Goal: Task Accomplishment & Management: Manage account settings

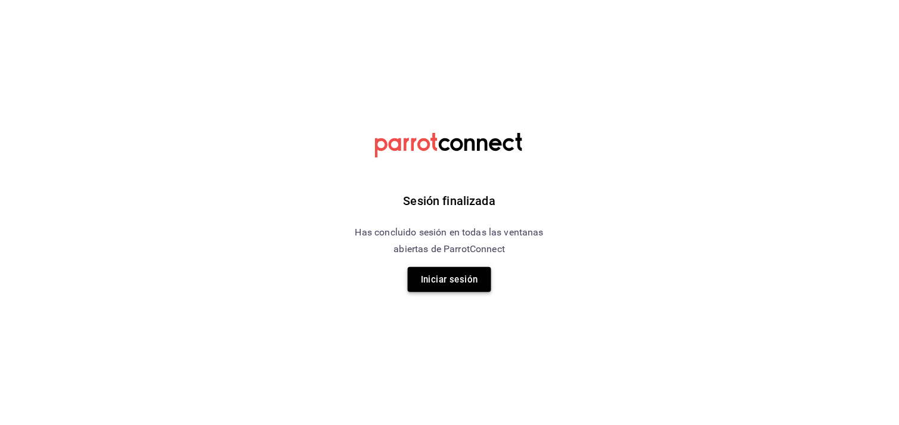
click at [465, 280] on button "Iniciar sesión" at bounding box center [449, 279] width 83 height 25
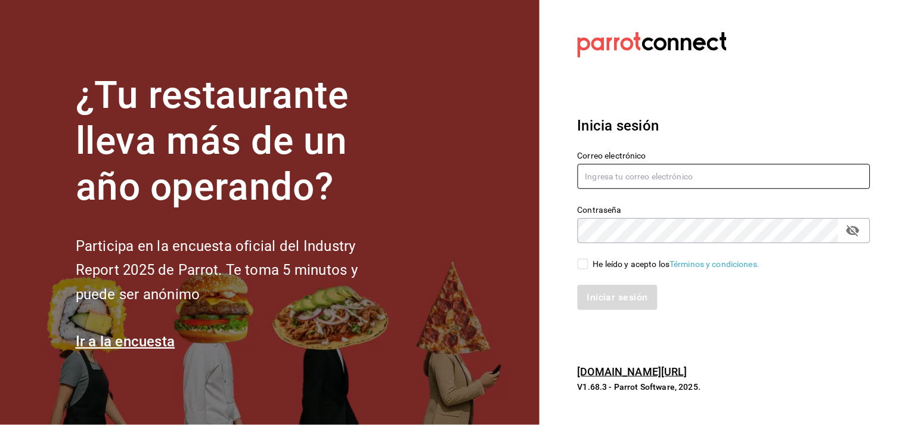
type input "[PERSON_NAME][EMAIL_ADDRESS][DOMAIN_NAME]"
click at [584, 263] on input "He leído y acepto los Términos y condiciones." at bounding box center [583, 264] width 11 height 11
checkbox input "true"
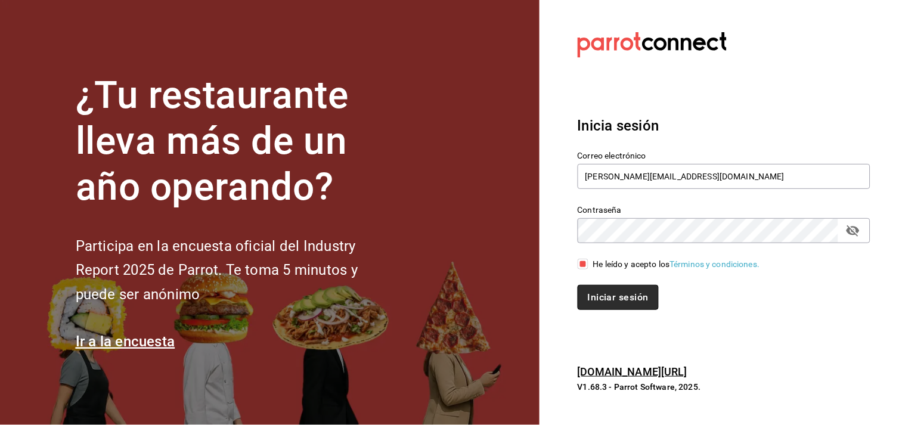
click at [624, 301] on button "Iniciar sesión" at bounding box center [618, 297] width 81 height 25
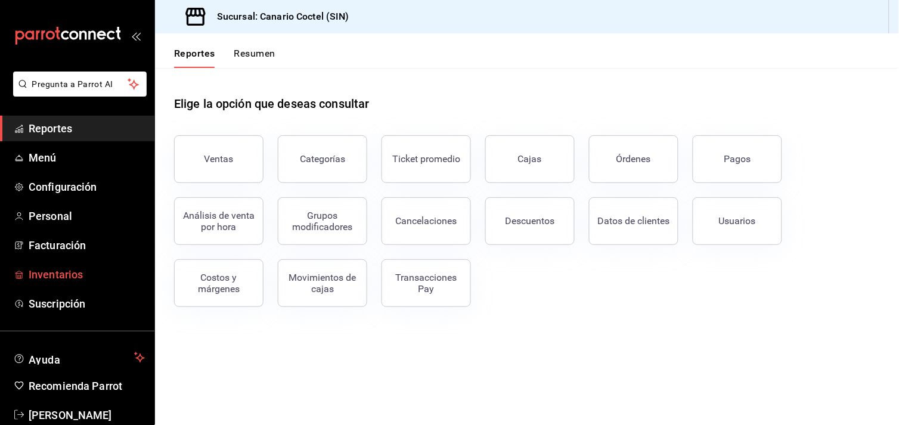
click at [63, 270] on span "Inventarios" at bounding box center [87, 275] width 116 height 16
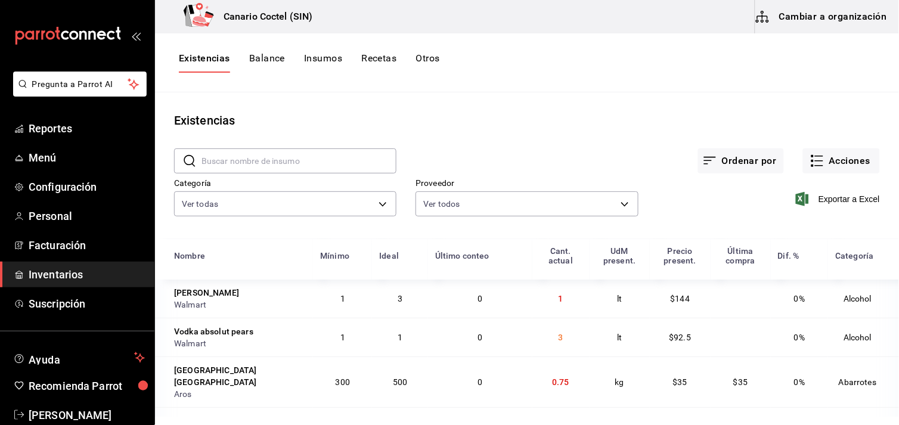
click at [235, 162] on input "text" at bounding box center [299, 161] width 195 height 24
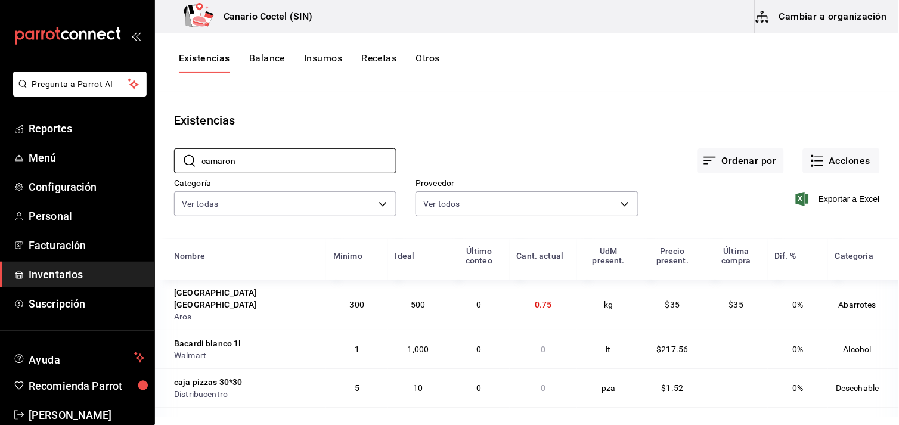
scroll to position [66, 0]
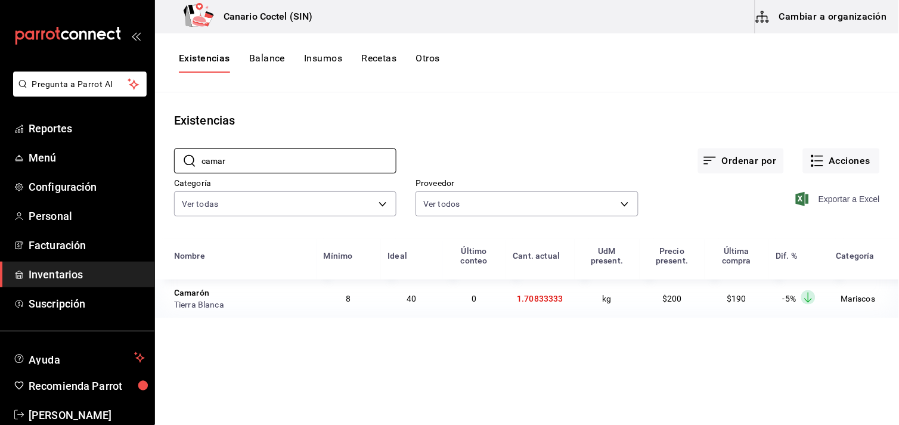
type input "camar"
click at [838, 199] on span "Exportar a Excel" at bounding box center [839, 199] width 82 height 14
click at [841, 162] on button "Acciones" at bounding box center [841, 160] width 77 height 25
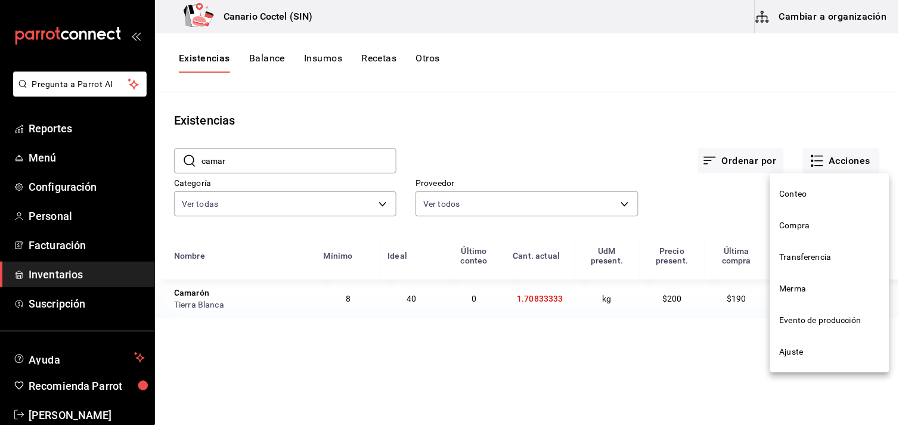
click at [805, 224] on span "Compra" at bounding box center [830, 225] width 100 height 13
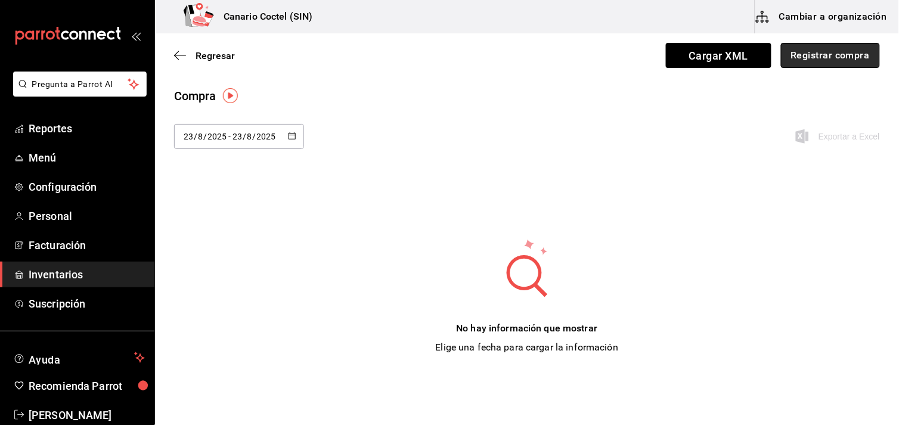
click at [832, 52] on button "Registrar compra" at bounding box center [830, 55] width 99 height 25
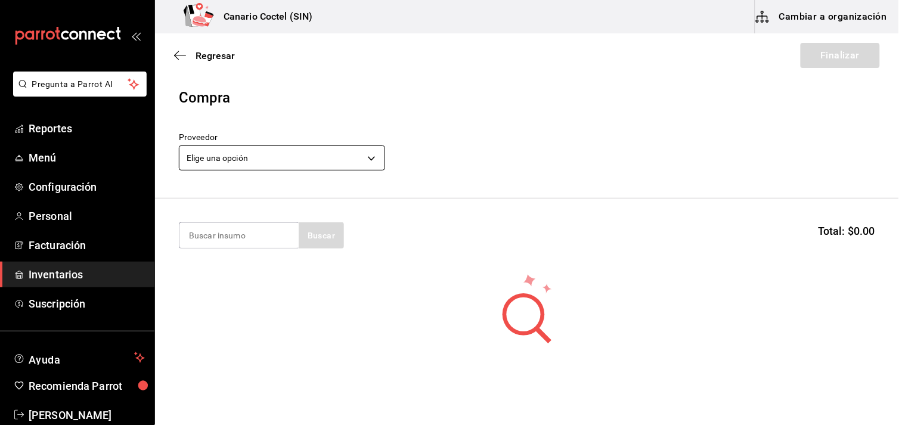
click at [368, 157] on body "Pregunta a Parrot AI Reportes Menú Configuración Personal Facturación Inventari…" at bounding box center [449, 179] width 899 height 358
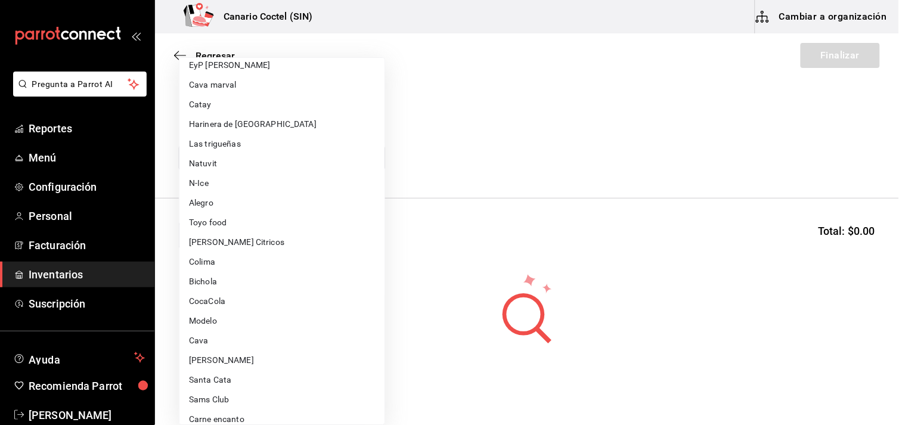
scroll to position [132, 0]
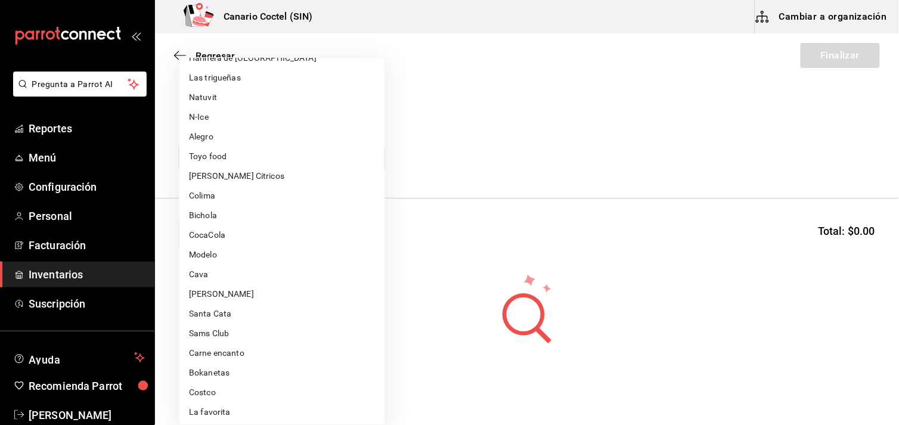
click at [210, 396] on li "Costco" at bounding box center [281, 393] width 205 height 20
type input "318cf0a0-d354-4919-95f6-0098ed00cd5b"
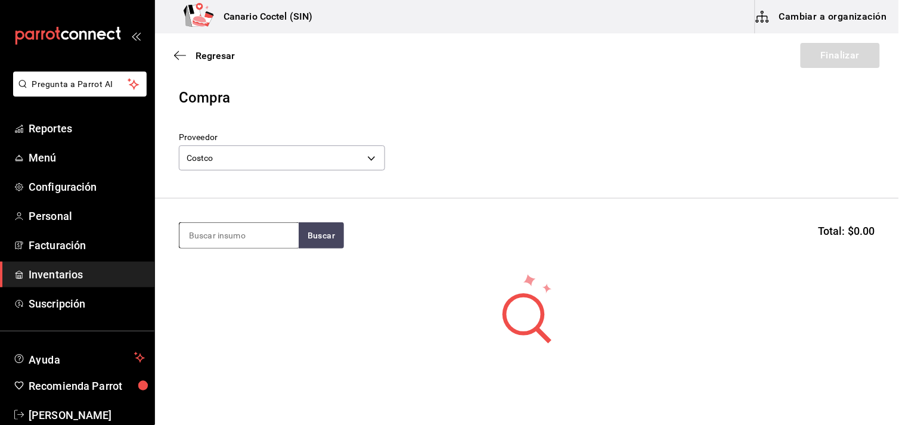
click at [236, 229] on input at bounding box center [238, 235] width 119 height 25
type input "moz"
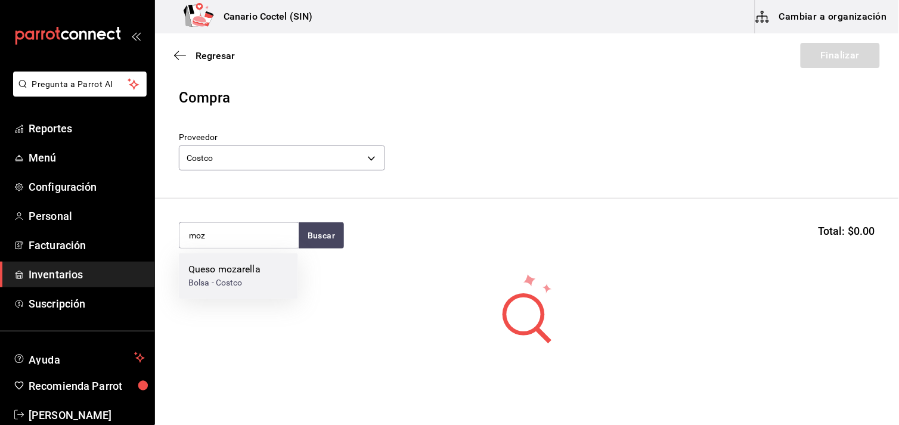
click at [219, 267] on div "Queso mozarella" at bounding box center [224, 270] width 72 height 14
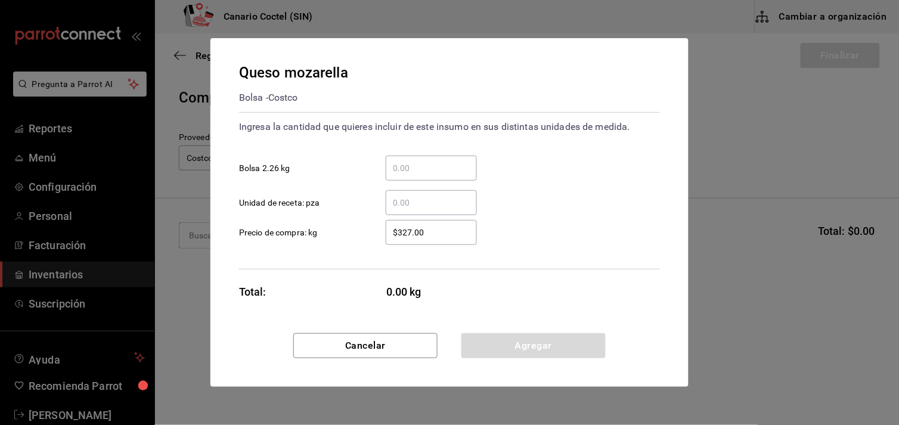
click at [403, 167] on input "​ Bolsa 2.26 kg" at bounding box center [431, 168] width 91 height 14
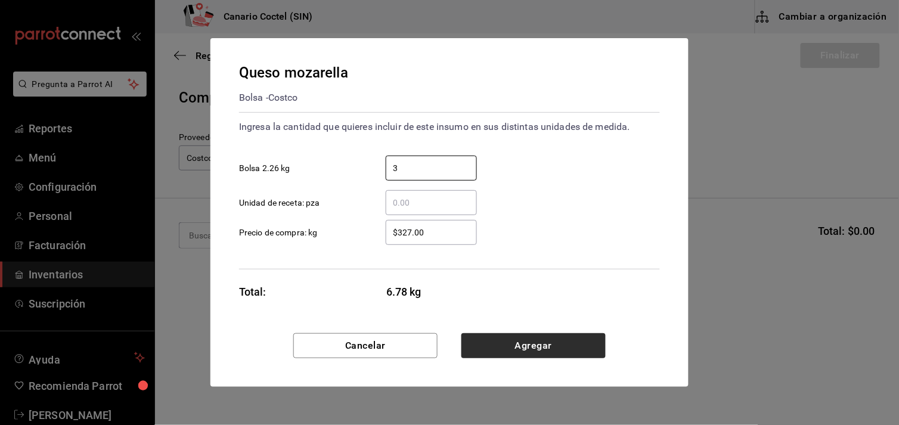
type input "3"
click at [535, 349] on button "Agregar" at bounding box center [534, 345] width 144 height 25
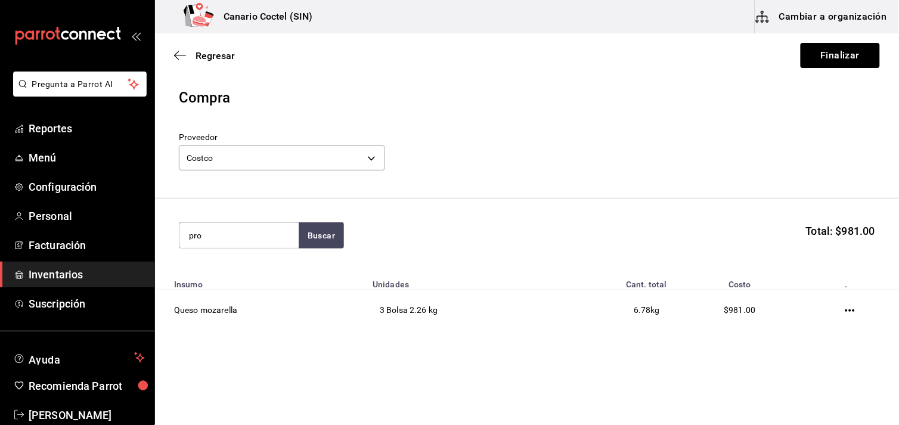
type input "pro"
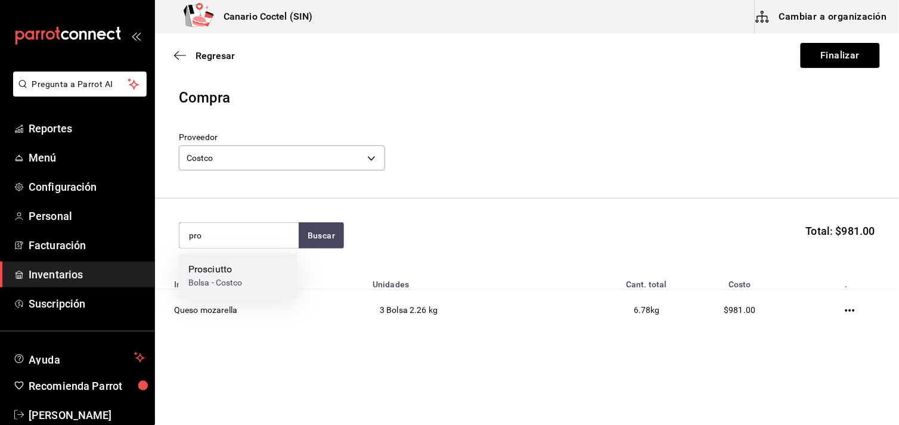
click at [218, 263] on div "Prosciutto" at bounding box center [215, 270] width 54 height 14
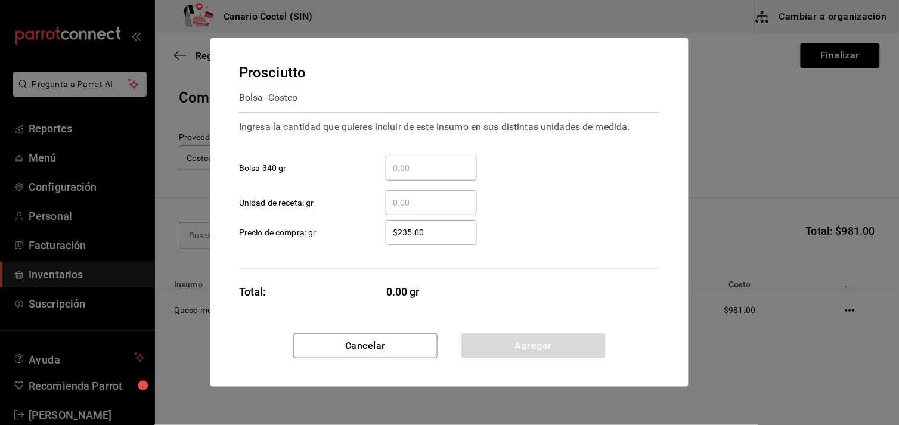
click at [402, 168] on input "​ Bolsa 340 gr" at bounding box center [431, 168] width 91 height 14
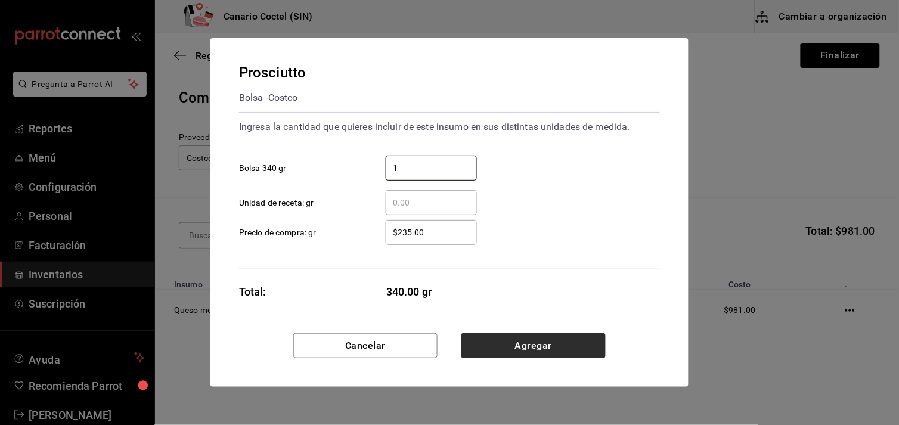
type input "1"
click at [544, 348] on button "Agregar" at bounding box center [534, 345] width 144 height 25
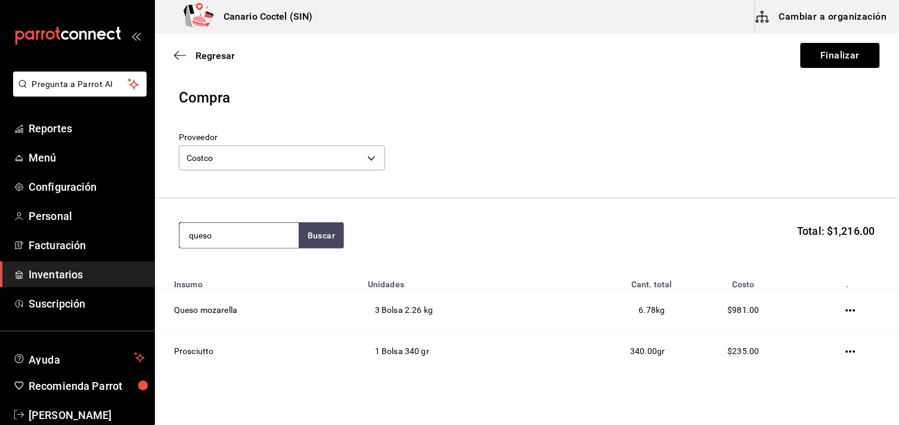
type input "queso"
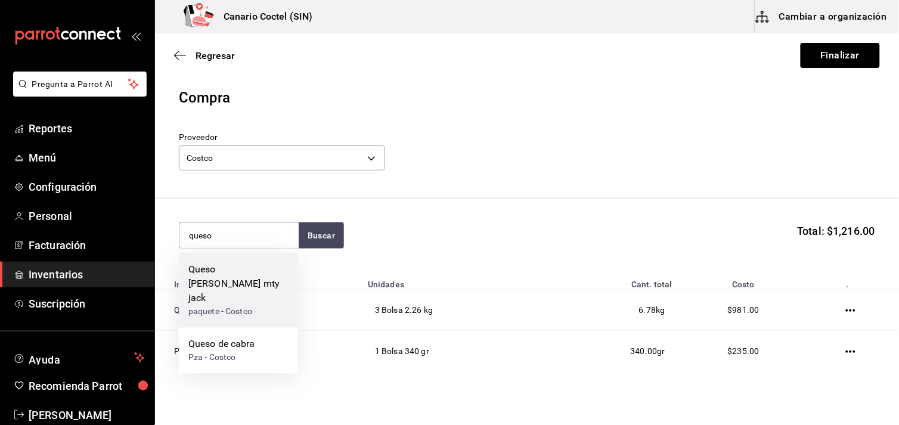
click at [252, 275] on div "Queso [PERSON_NAME] mty jack" at bounding box center [238, 284] width 100 height 43
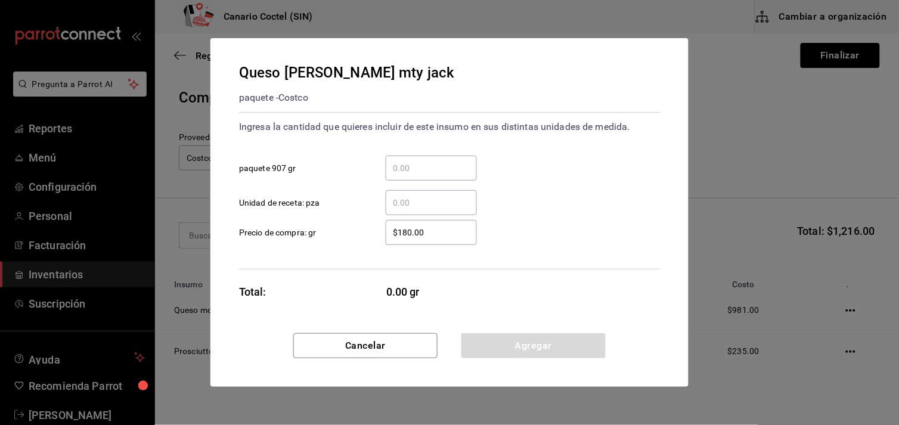
click at [421, 168] on input "​ paquete 907 gr" at bounding box center [431, 168] width 91 height 14
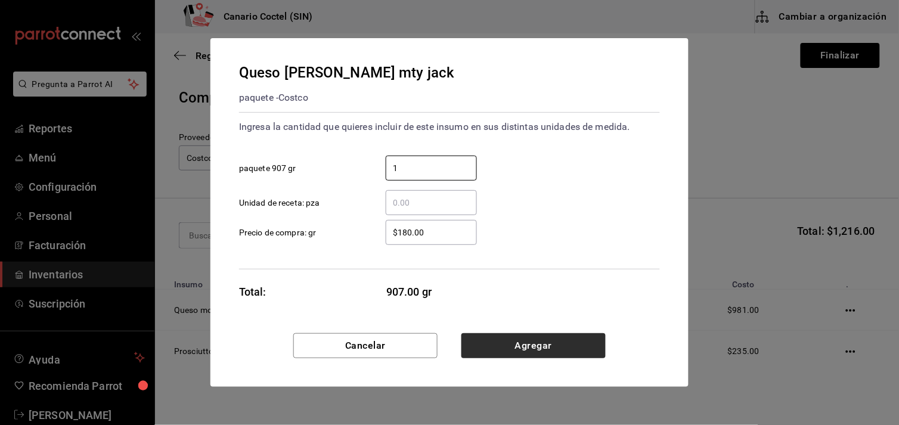
type input "1"
click at [541, 348] on button "Agregar" at bounding box center [534, 345] width 144 height 25
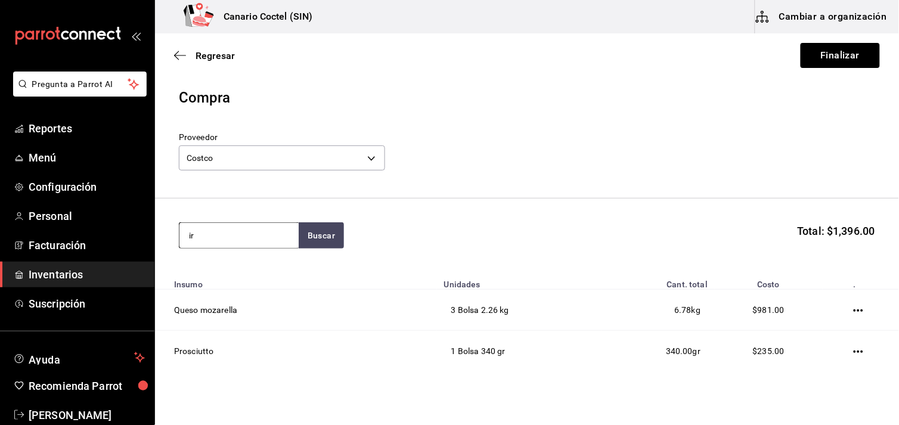
type input "i"
type input "crem"
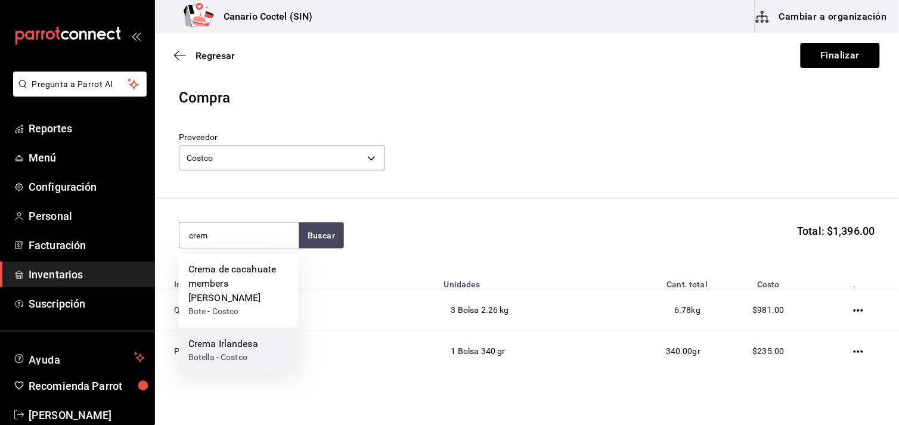
click at [230, 337] on div "Crema Irlandesa" at bounding box center [223, 344] width 70 height 14
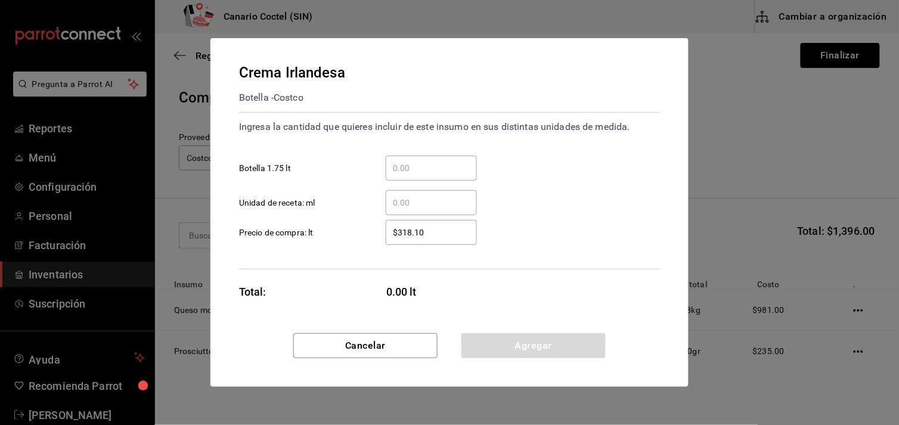
click at [407, 171] on input "​ Botella 1.75 lt" at bounding box center [431, 168] width 91 height 14
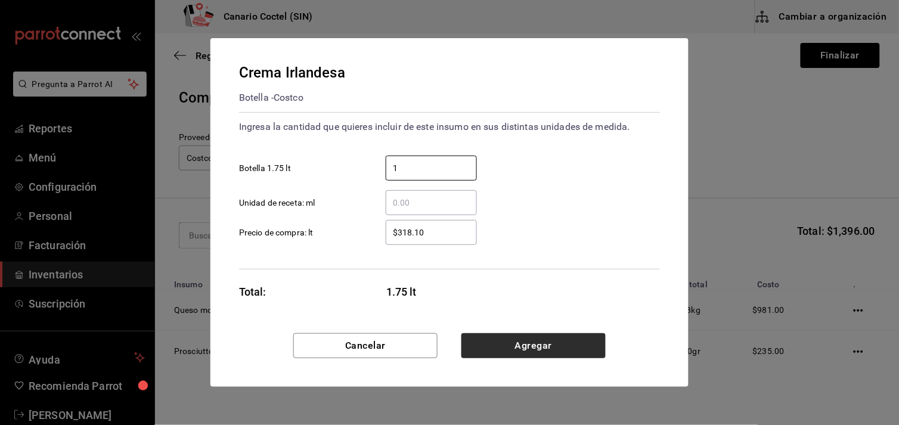
type input "1"
click at [523, 344] on button "Agregar" at bounding box center [534, 345] width 144 height 25
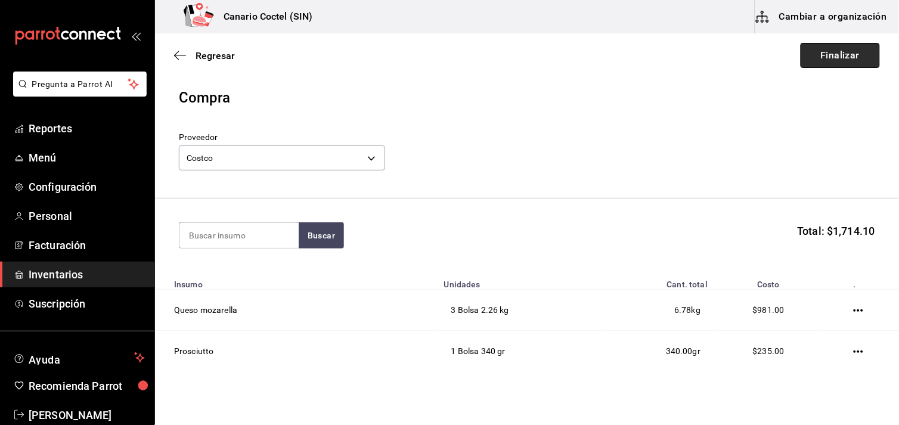
click at [843, 55] on button "Finalizar" at bounding box center [840, 55] width 79 height 25
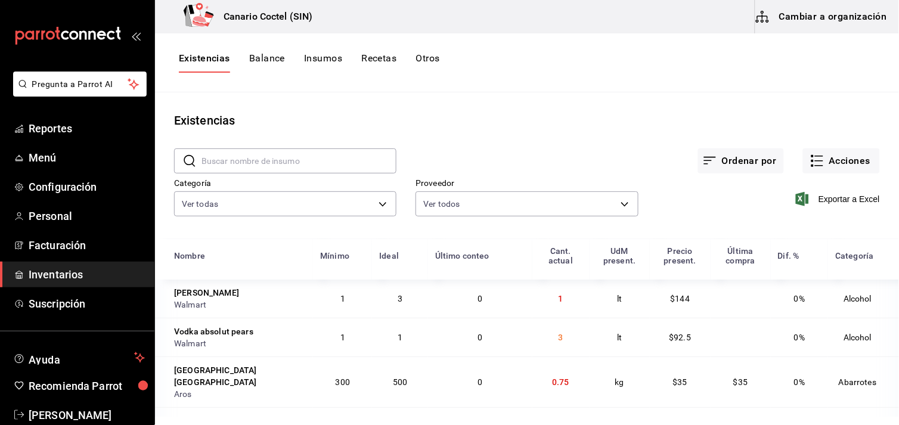
click at [234, 160] on input "text" at bounding box center [299, 161] width 195 height 24
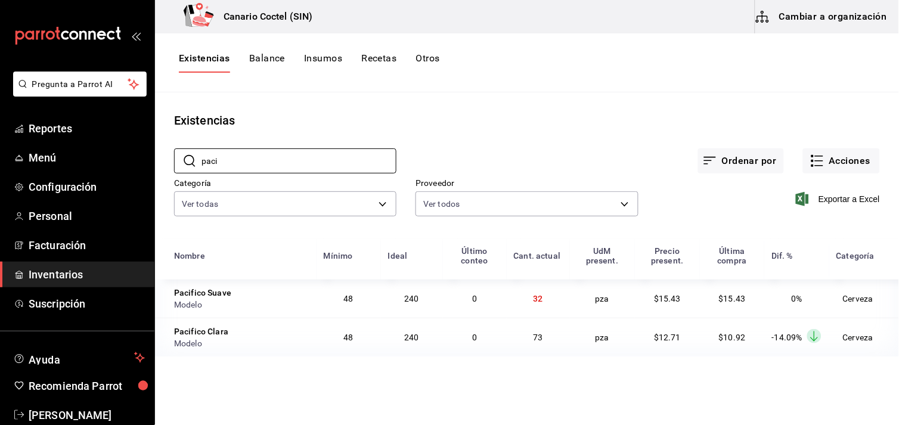
type input "paci"
click at [475, 126] on div "Existencias" at bounding box center [527, 121] width 744 height 18
click at [848, 162] on button "Acciones" at bounding box center [841, 160] width 77 height 25
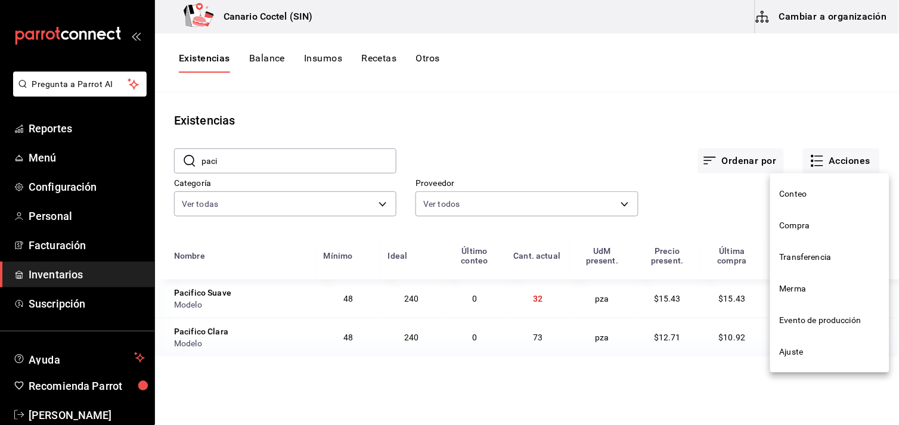
click at [783, 225] on span "Compra" at bounding box center [830, 225] width 100 height 13
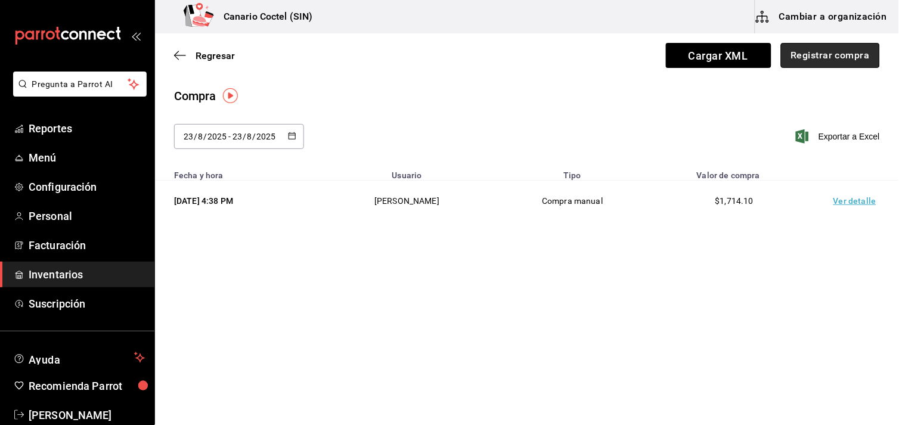
click at [850, 60] on button "Registrar compra" at bounding box center [830, 55] width 99 height 25
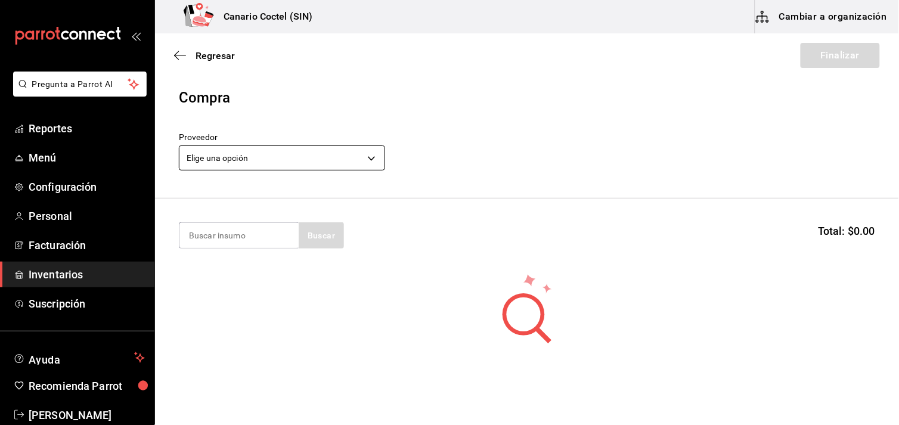
click at [373, 161] on body "Pregunta a Parrot AI Reportes Menú Configuración Personal Facturación Inventari…" at bounding box center [449, 179] width 899 height 358
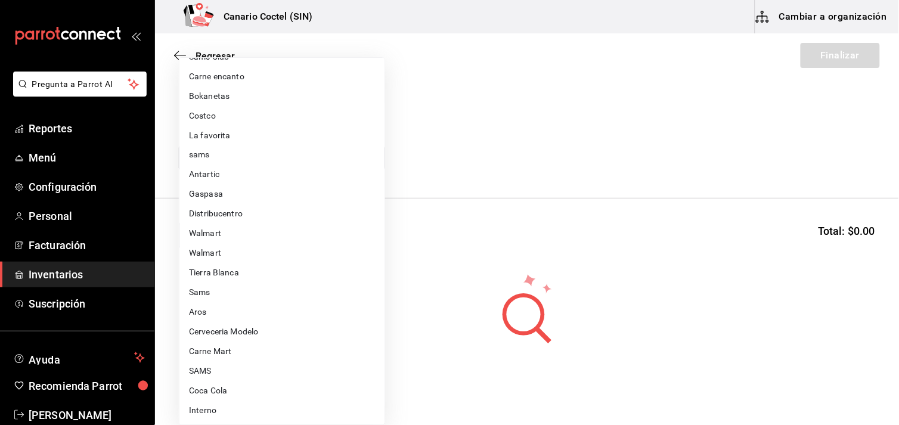
scroll to position [277, 0]
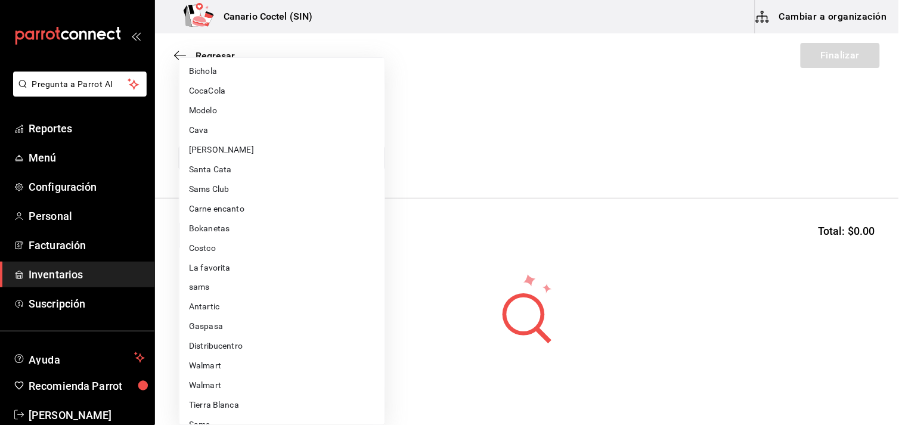
click at [219, 110] on li "Modelo" at bounding box center [281, 111] width 205 height 20
type input "f730aae4-2a89-437e-89cc-c75faca9b190"
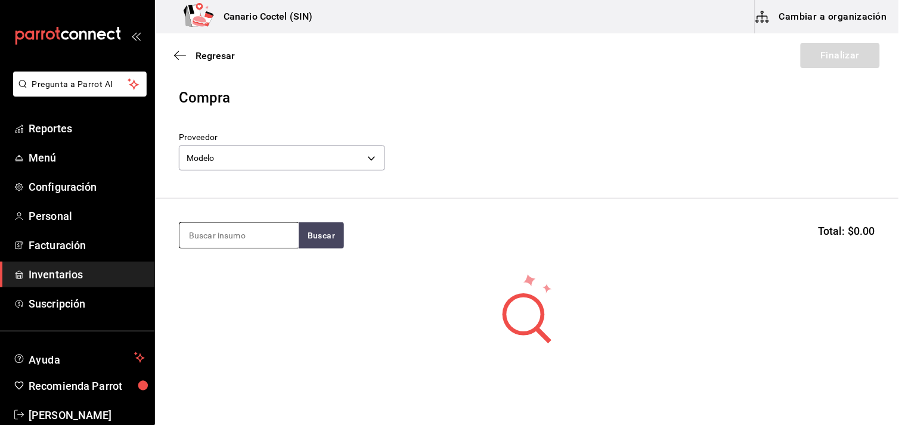
click at [252, 234] on input at bounding box center [238, 235] width 119 height 25
type input "pac"
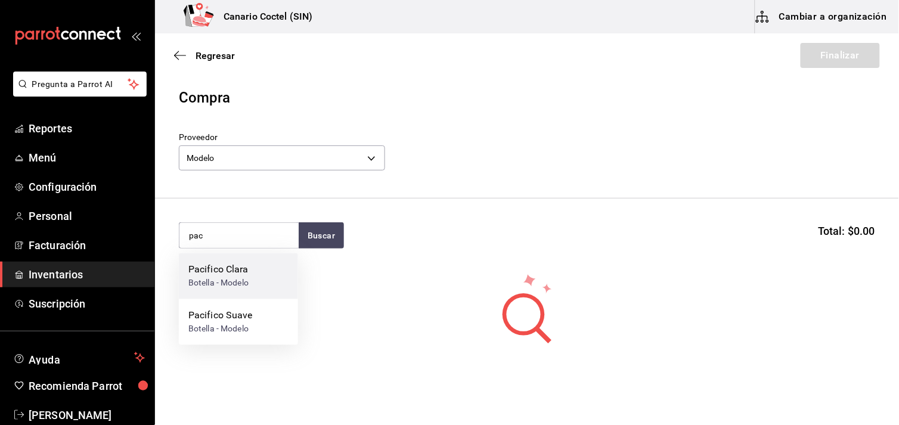
click at [229, 276] on div "Pacifico Clara" at bounding box center [218, 270] width 60 height 14
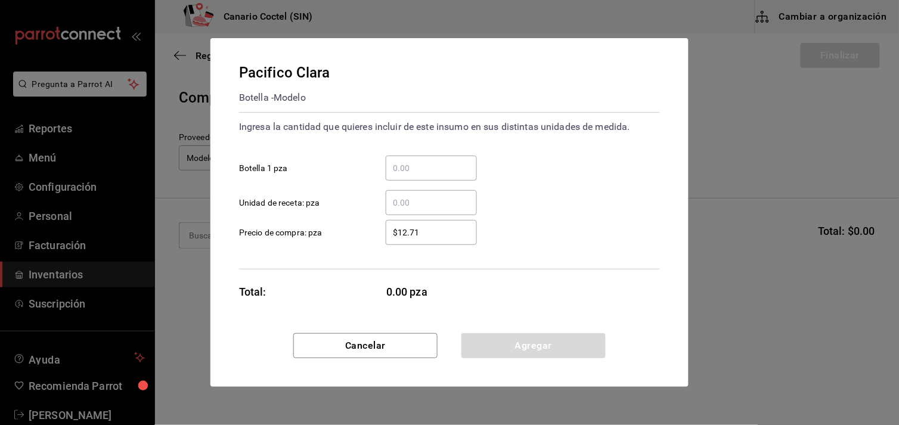
click at [391, 171] on input "​ Botella 1 pza" at bounding box center [431, 168] width 91 height 14
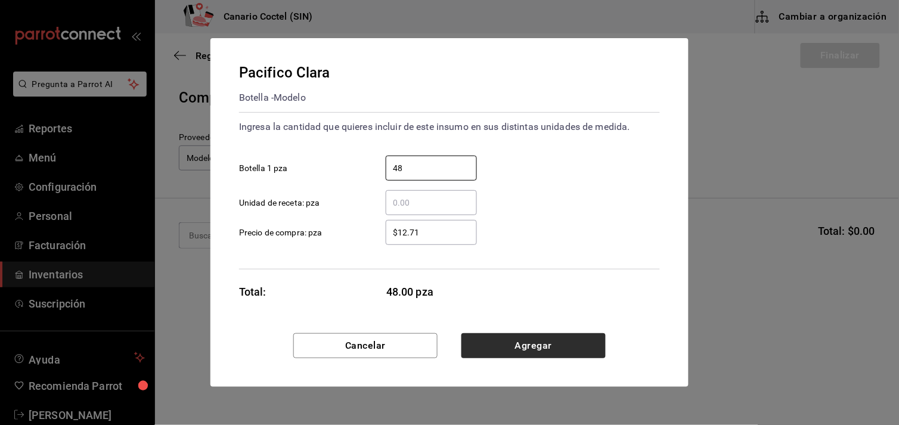
type input "48"
click at [541, 340] on button "Agregar" at bounding box center [534, 345] width 144 height 25
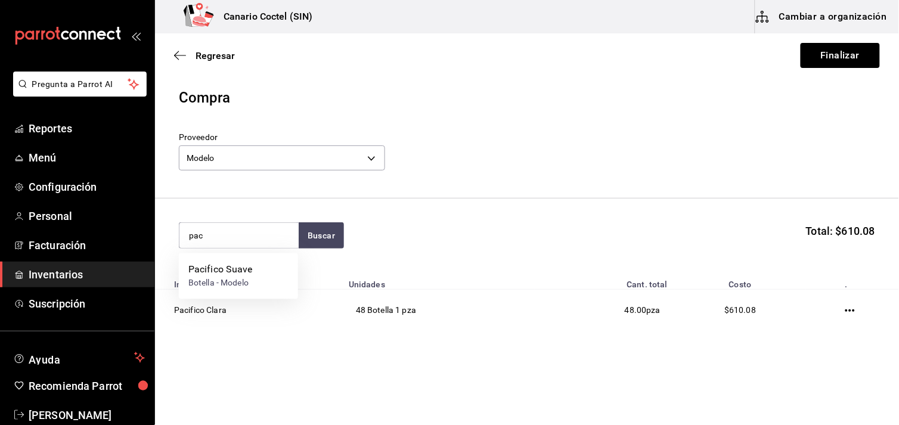
type input "pac"
click at [243, 268] on div "Pacifico Suave" at bounding box center [220, 270] width 64 height 14
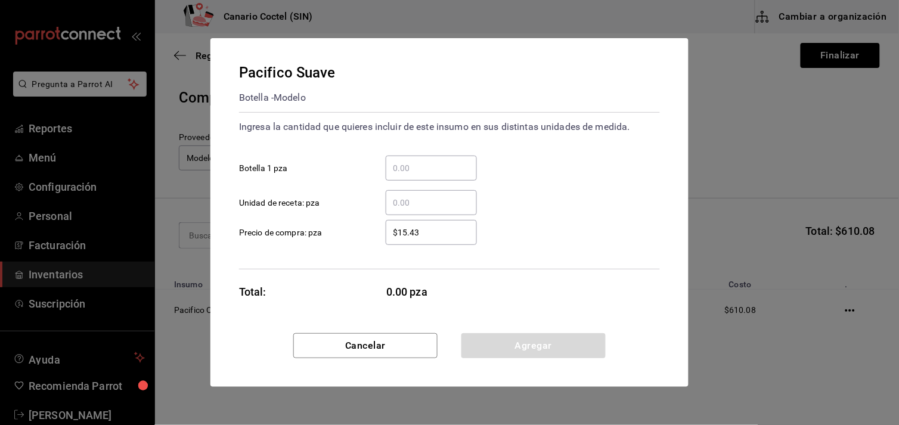
click at [445, 172] on input "​ Botella 1 pza" at bounding box center [431, 168] width 91 height 14
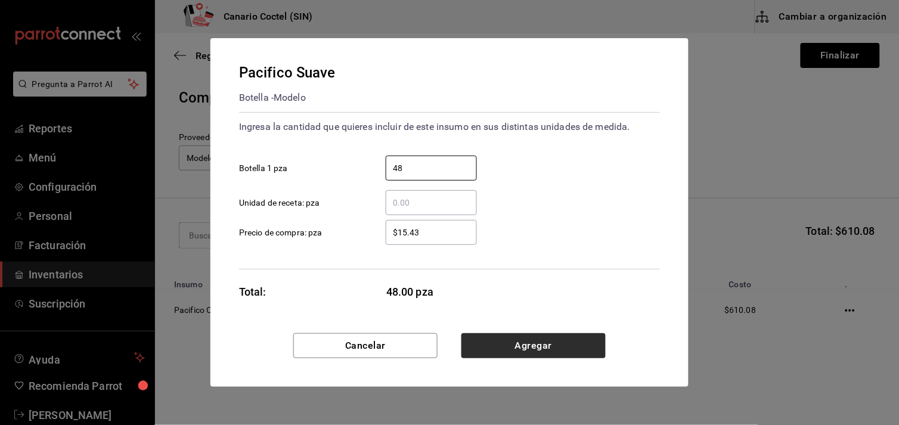
type input "48"
click at [521, 345] on button "Agregar" at bounding box center [534, 345] width 144 height 25
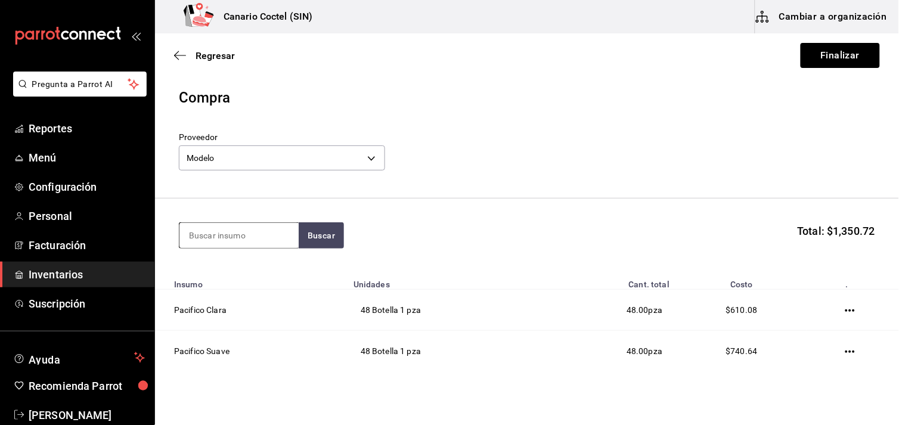
click at [218, 239] on input at bounding box center [238, 235] width 119 height 25
type input "modelo"
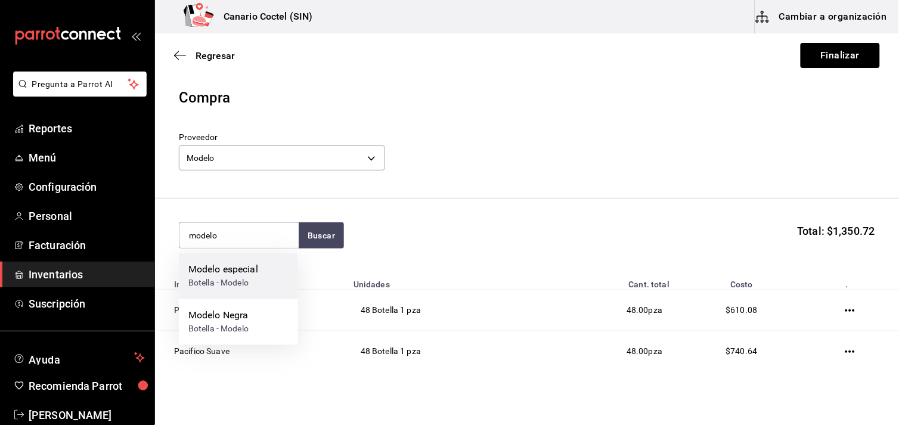
click at [224, 272] on div "Modelo especial" at bounding box center [223, 270] width 70 height 14
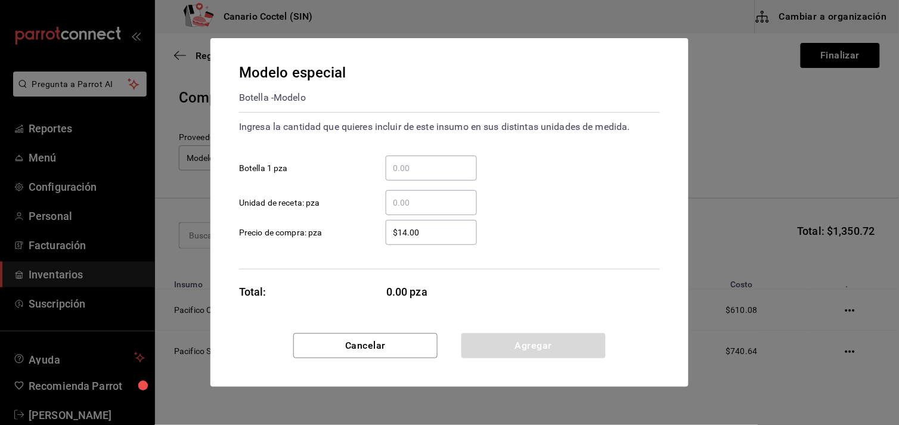
click at [395, 169] on input "​ Botella 1 pza" at bounding box center [431, 168] width 91 height 14
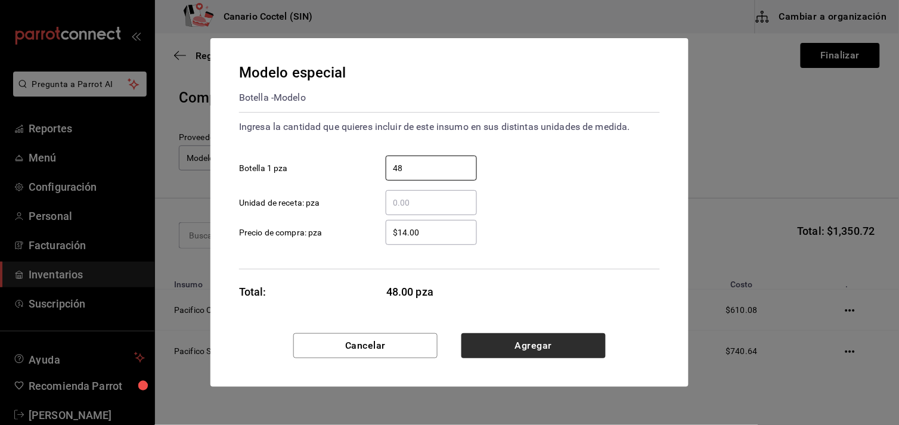
type input "48"
click at [552, 349] on button "Agregar" at bounding box center [534, 345] width 144 height 25
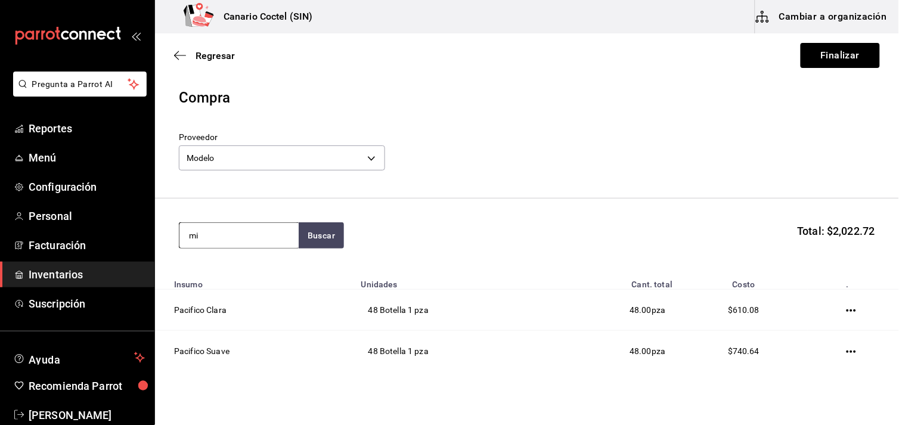
type input "m"
type input "ult"
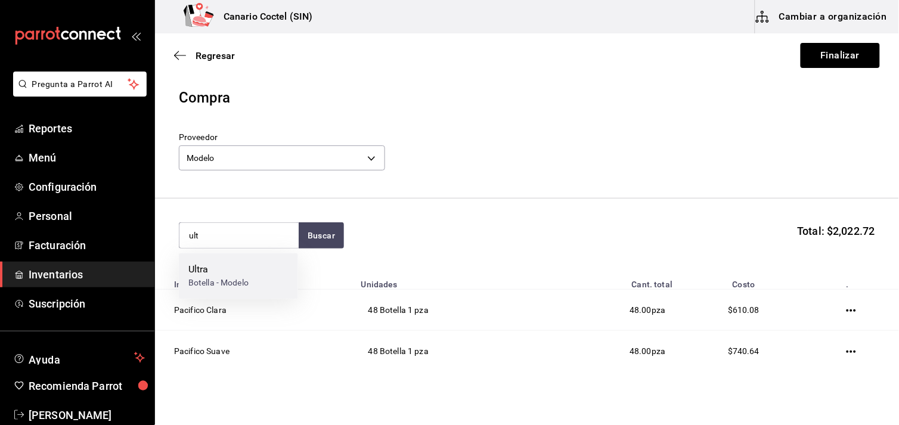
click at [217, 269] on div "Ultra" at bounding box center [218, 270] width 60 height 14
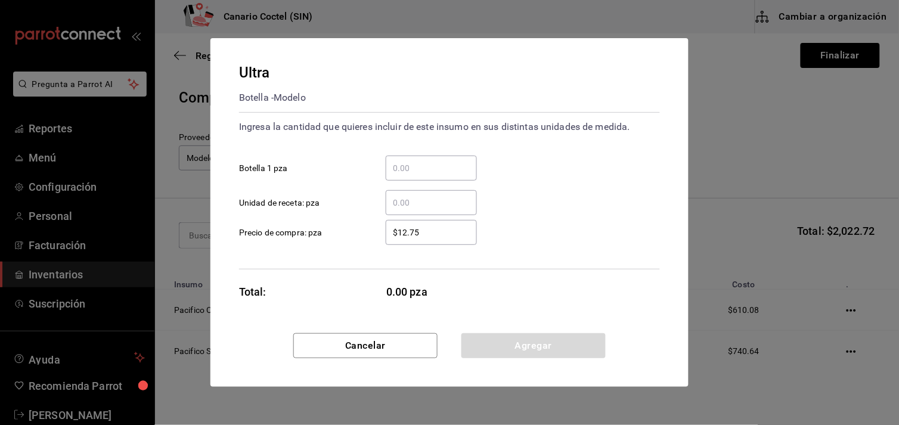
click at [405, 171] on input "​ Botella 1 pza" at bounding box center [431, 168] width 91 height 14
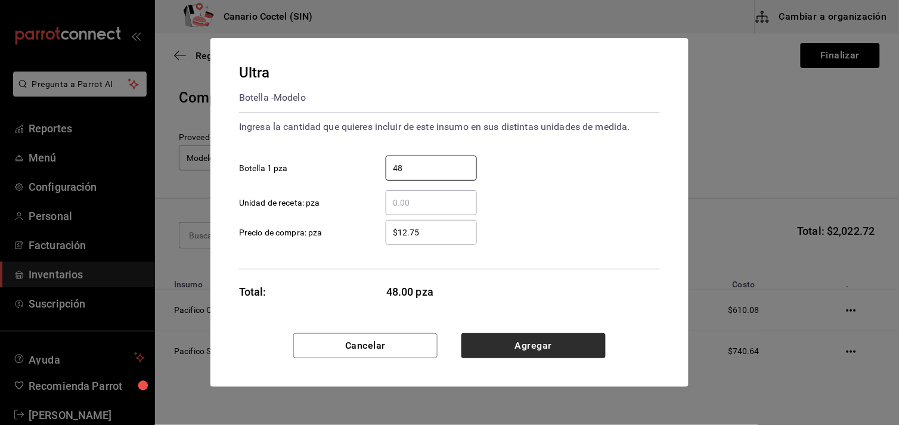
type input "48"
click at [546, 348] on button "Agregar" at bounding box center [534, 345] width 144 height 25
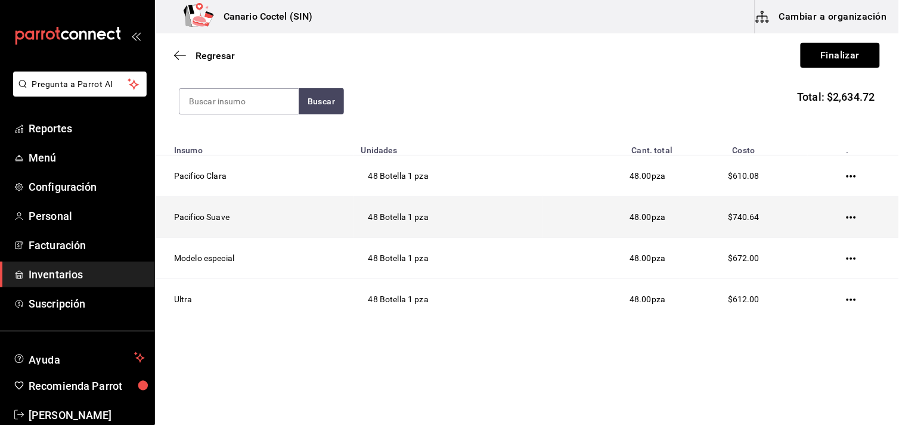
scroll to position [68, 0]
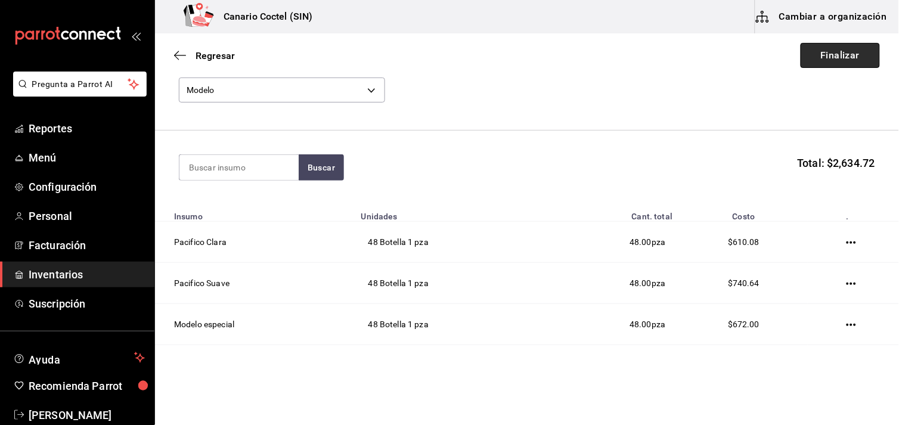
click at [829, 55] on button "Finalizar" at bounding box center [840, 55] width 79 height 25
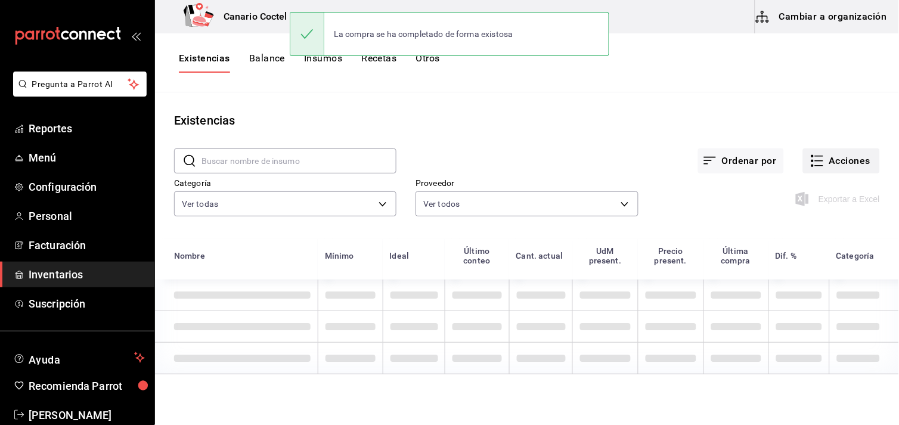
click at [851, 161] on button "Acciones" at bounding box center [841, 160] width 77 height 25
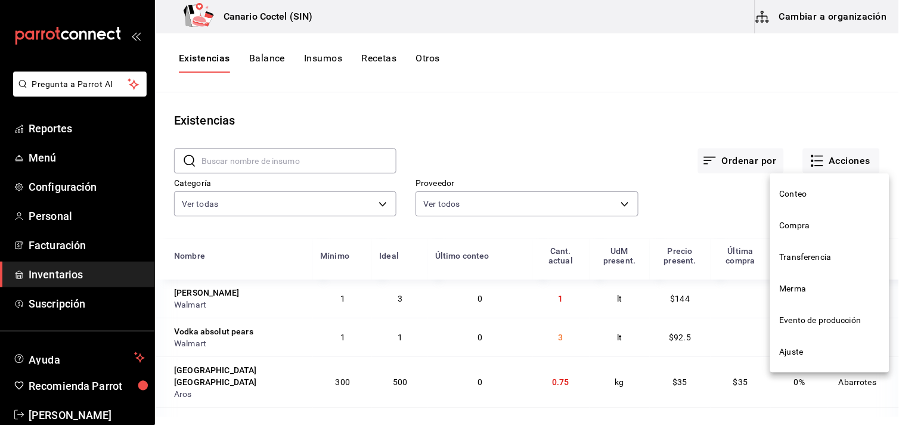
click at [790, 222] on span "Compra" at bounding box center [830, 225] width 100 height 13
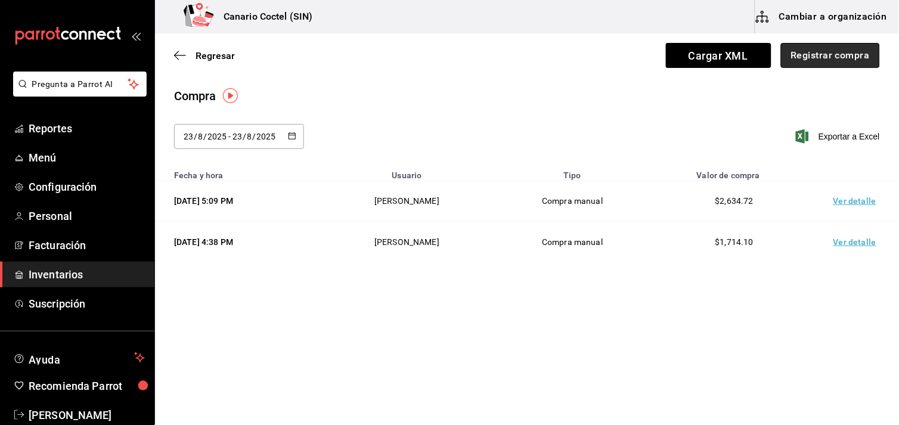
click at [820, 57] on button "Registrar compra" at bounding box center [830, 55] width 99 height 25
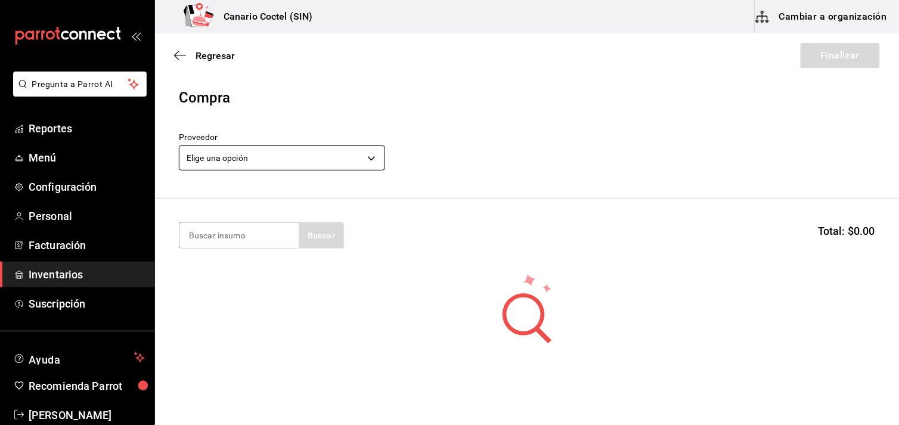
click at [373, 157] on body "Pregunta a Parrot AI Reportes Menú Configuración Personal Facturación Inventari…" at bounding box center [449, 179] width 899 height 358
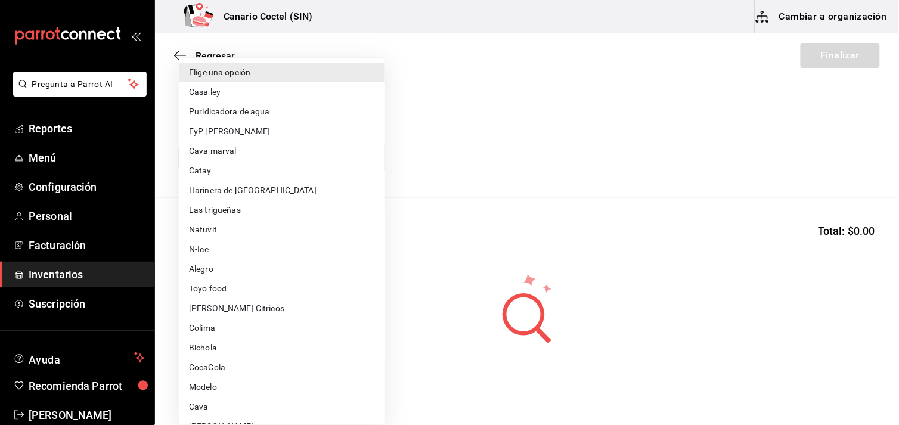
scroll to position [331, 0]
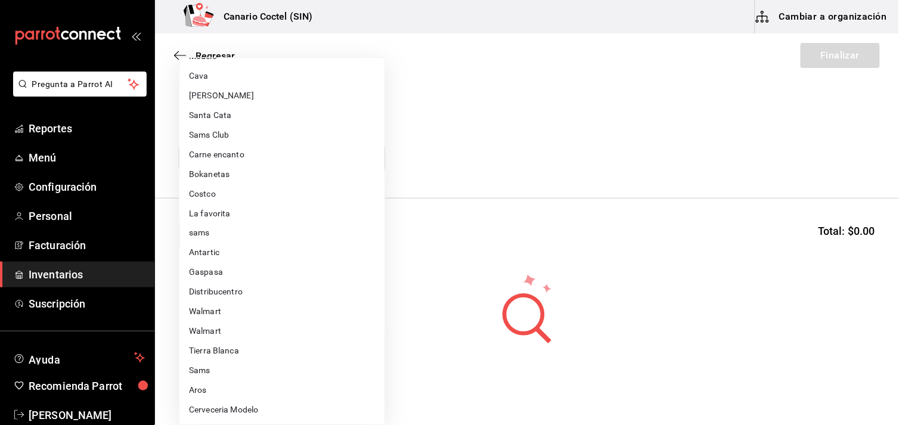
click at [204, 388] on li "Aros" at bounding box center [281, 391] width 205 height 20
type input "b9167449-11b7-497f-993d-6e5407facada"
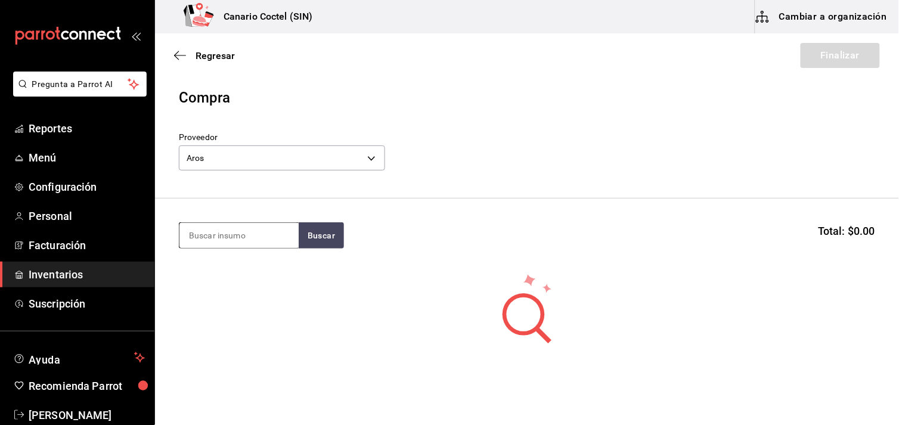
click at [236, 237] on input at bounding box center [238, 235] width 119 height 25
type input "lec"
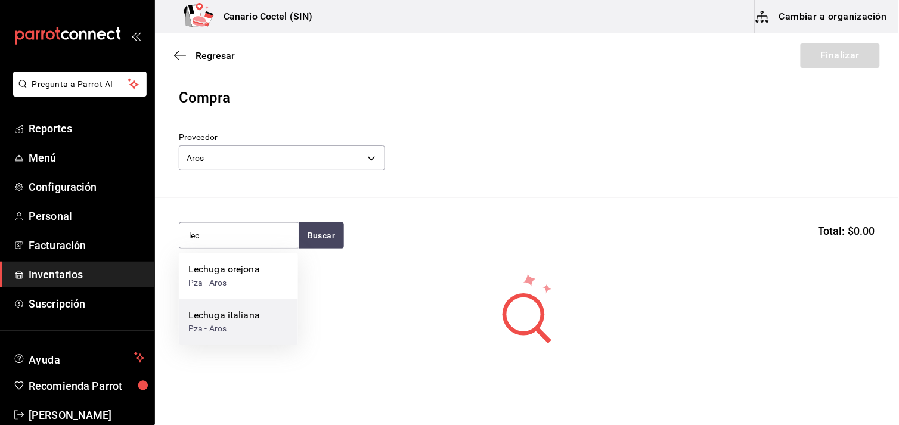
click at [250, 312] on div "Lechuga italiana" at bounding box center [224, 316] width 72 height 14
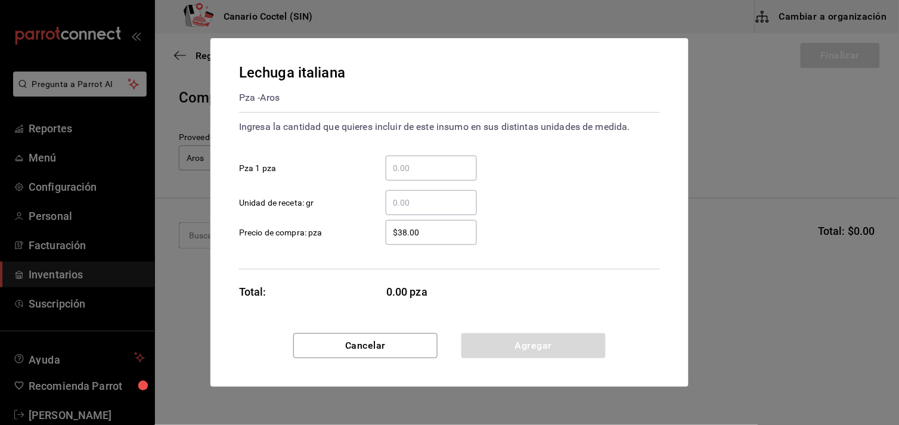
click at [404, 166] on input "​ Pza 1 pza" at bounding box center [431, 168] width 91 height 14
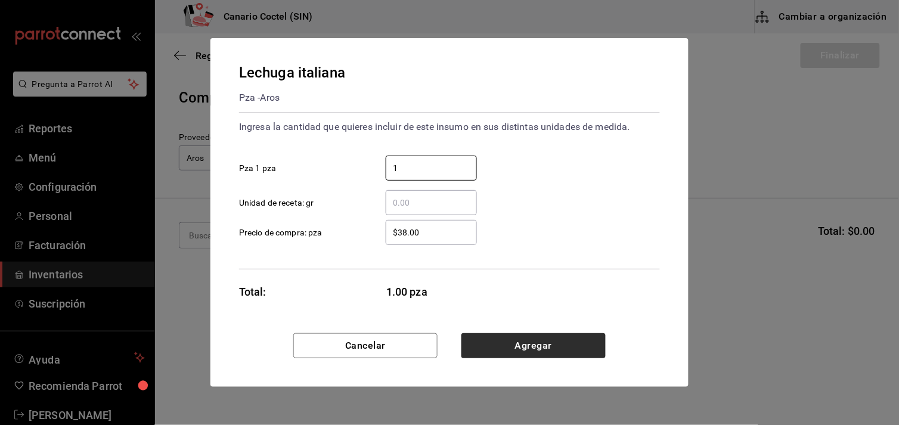
type input "1"
click at [543, 353] on button "Agregar" at bounding box center [534, 345] width 144 height 25
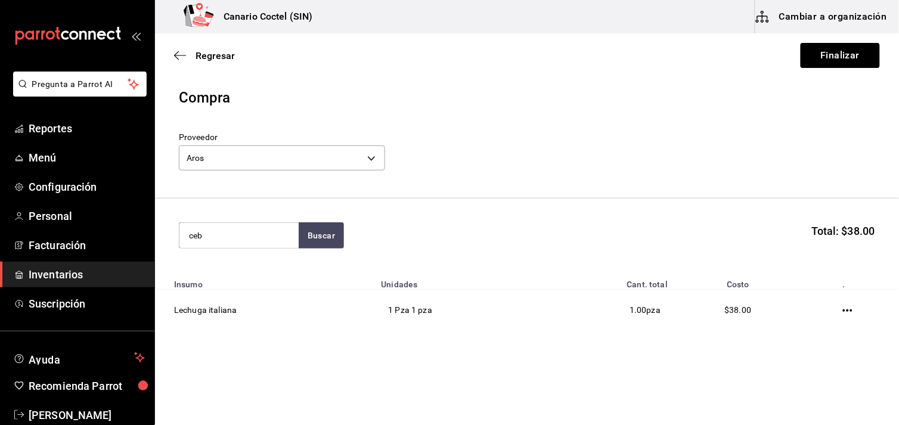
type input "ceb"
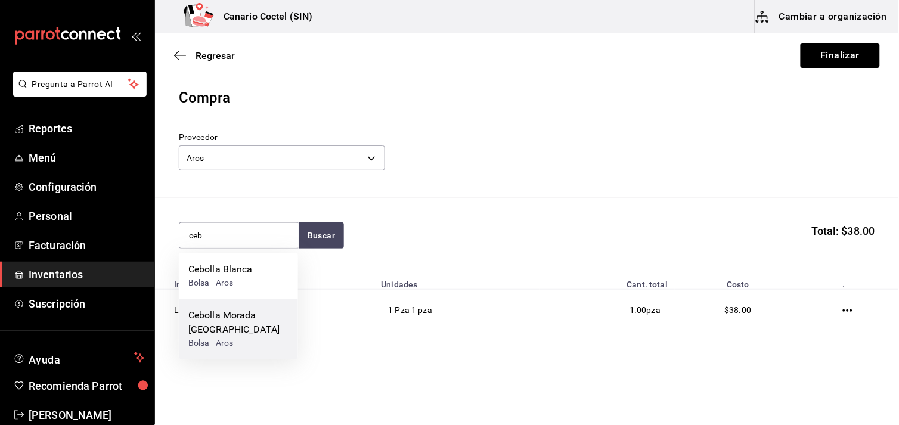
click at [251, 318] on div "Cebolla Morada [GEOGRAPHIC_DATA]" at bounding box center [238, 323] width 100 height 29
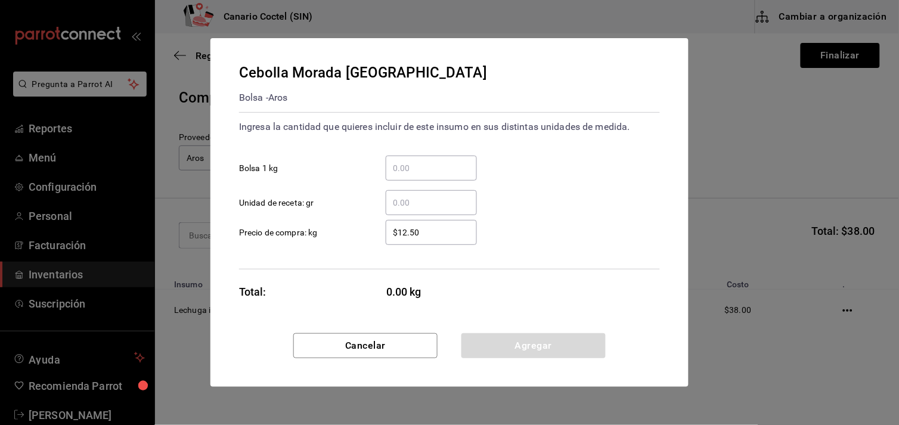
click at [414, 165] on input "​ Bolsa 1 kg" at bounding box center [431, 168] width 91 height 14
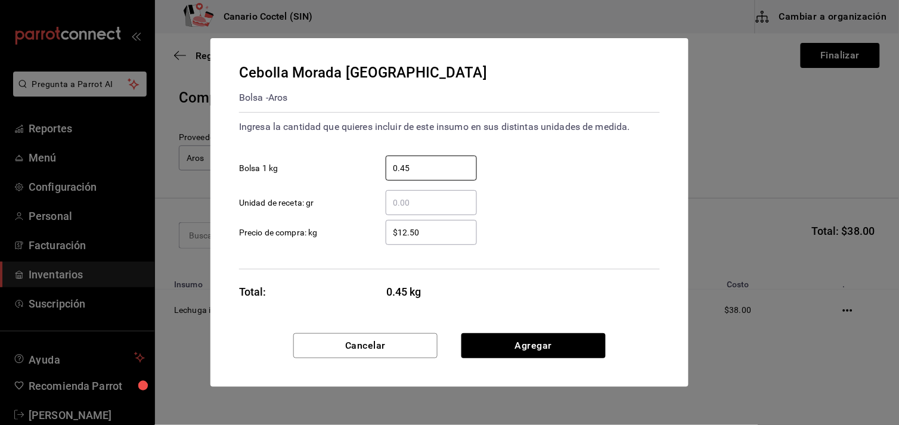
type input "0.45"
click at [420, 235] on input "$12.50" at bounding box center [431, 232] width 91 height 14
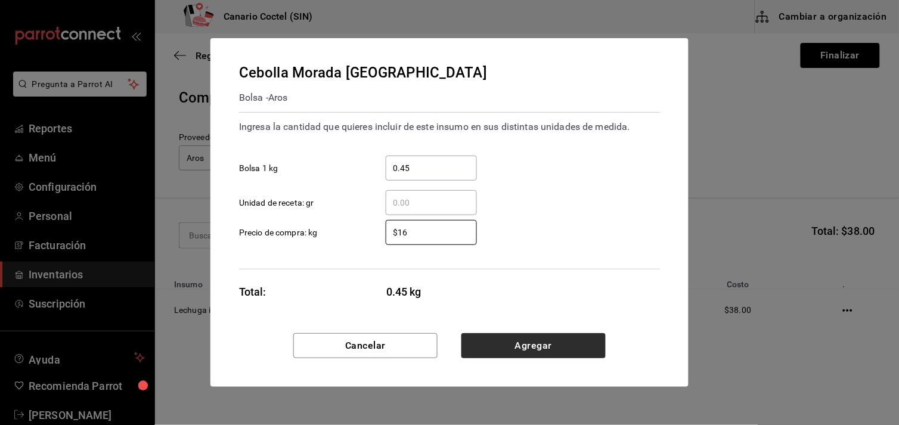
type input "$16"
click at [523, 352] on button "Agregar" at bounding box center [534, 345] width 144 height 25
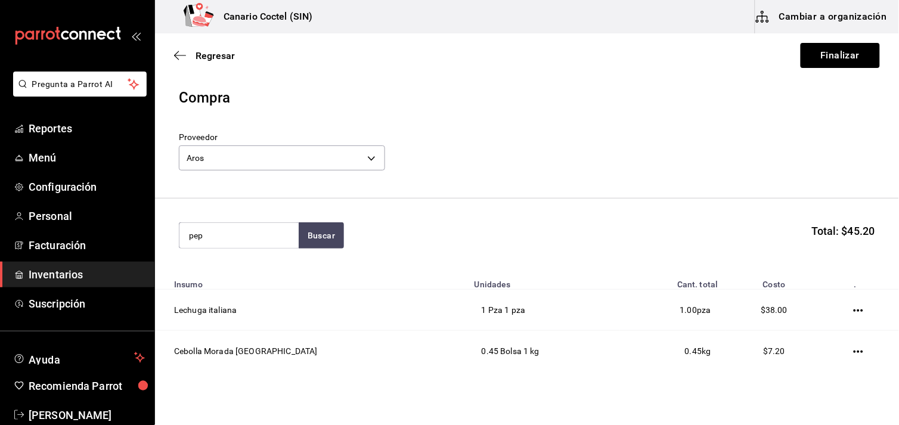
type input "pep"
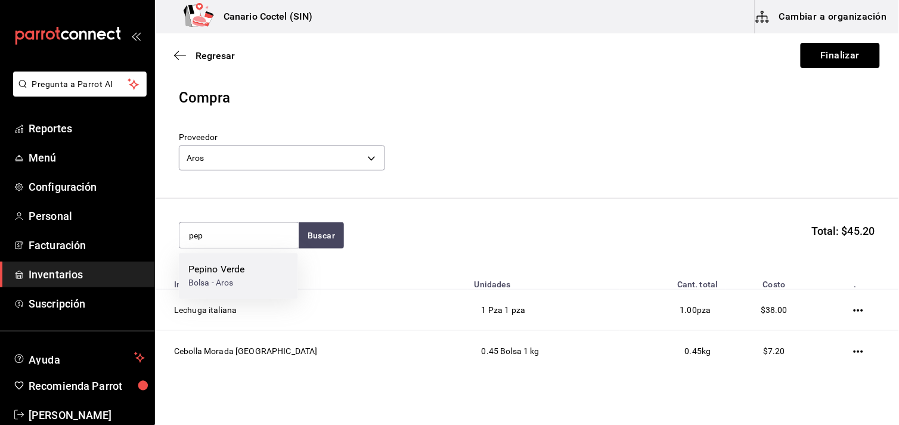
click at [243, 276] on div "Pepino Verde Bolsa - Aros" at bounding box center [238, 276] width 119 height 46
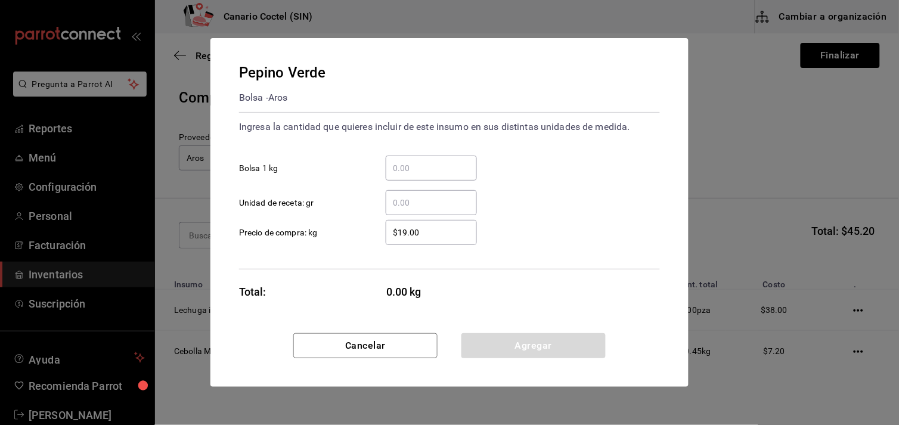
click at [406, 169] on input "​ Bolsa 1 kg" at bounding box center [431, 168] width 91 height 14
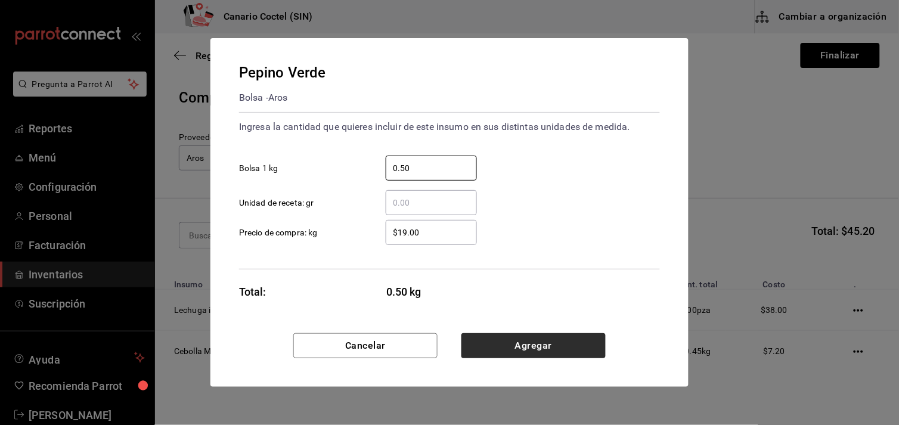
type input "0.50"
click at [553, 347] on button "Agregar" at bounding box center [534, 345] width 144 height 25
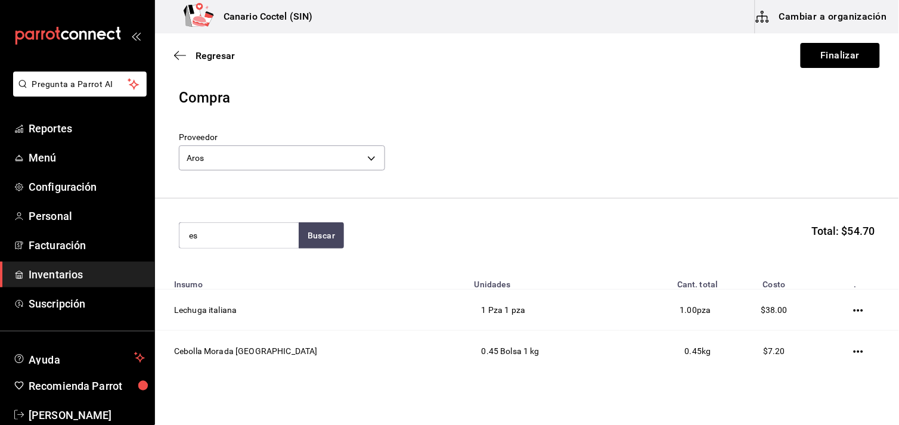
type input "e"
type input "hier"
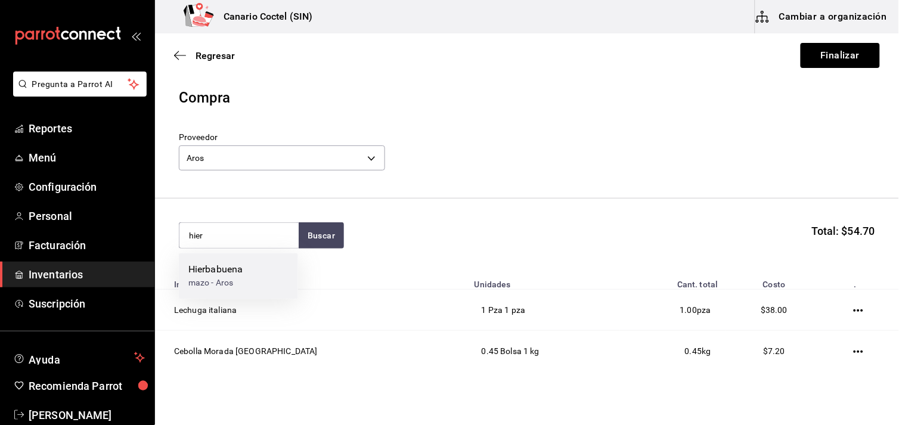
click at [233, 272] on div "Hierbabuena" at bounding box center [215, 270] width 54 height 14
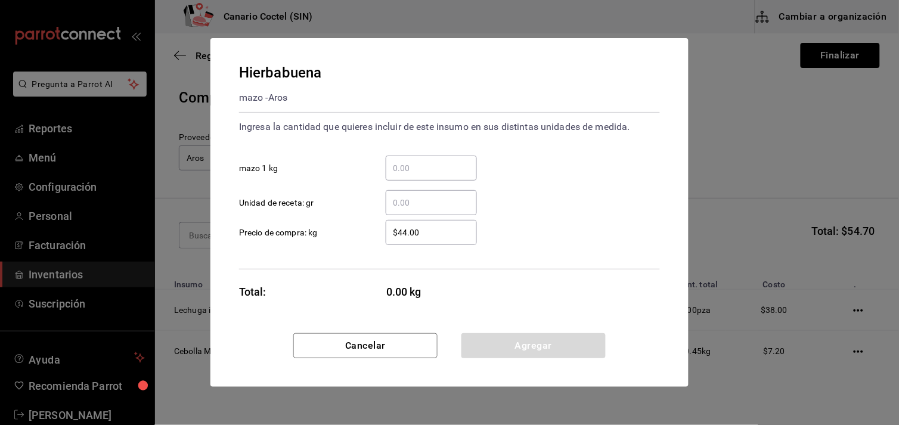
click at [414, 171] on input "​ mazo 1 kg" at bounding box center [431, 168] width 91 height 14
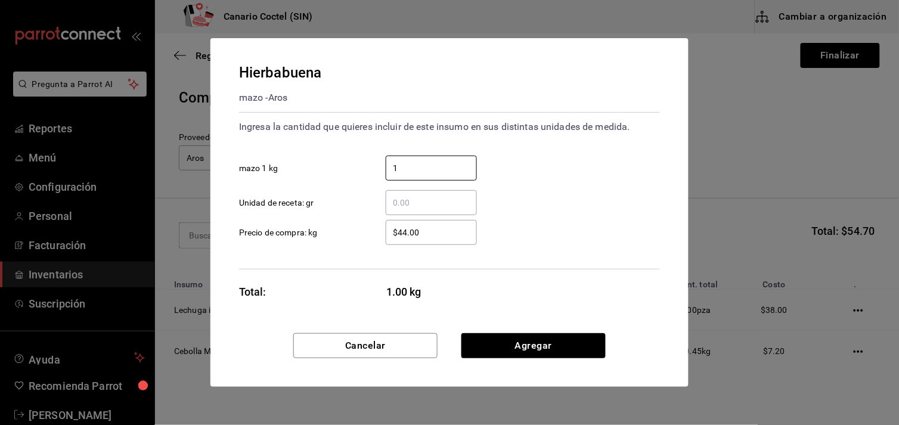
type input "1"
click at [639, 334] on div "Cancelar Agregar" at bounding box center [449, 360] width 478 height 54
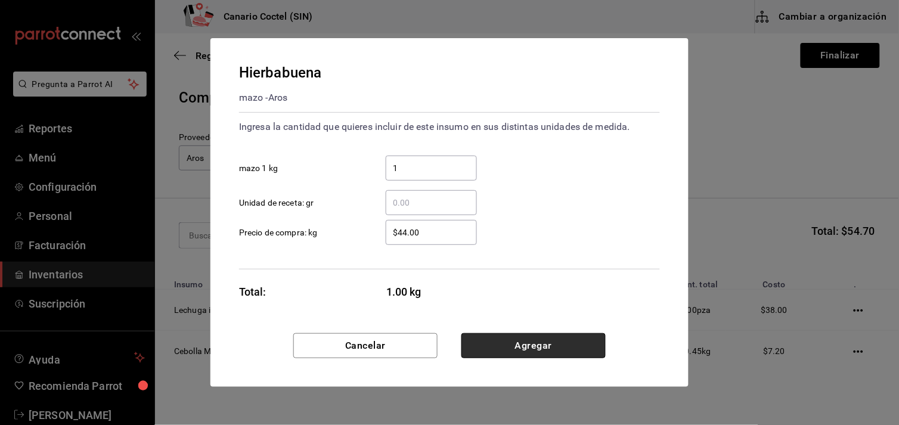
click at [544, 340] on button "Agregar" at bounding box center [534, 345] width 144 height 25
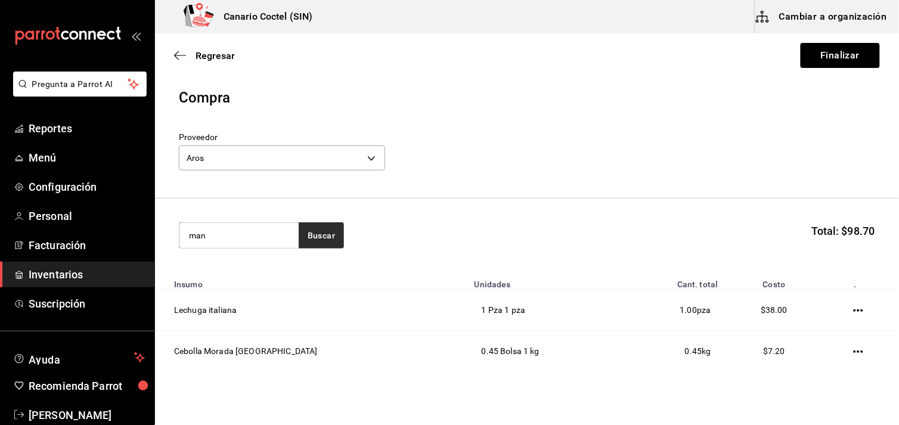
type input "man"
click at [326, 240] on button "Buscar" at bounding box center [321, 235] width 45 height 26
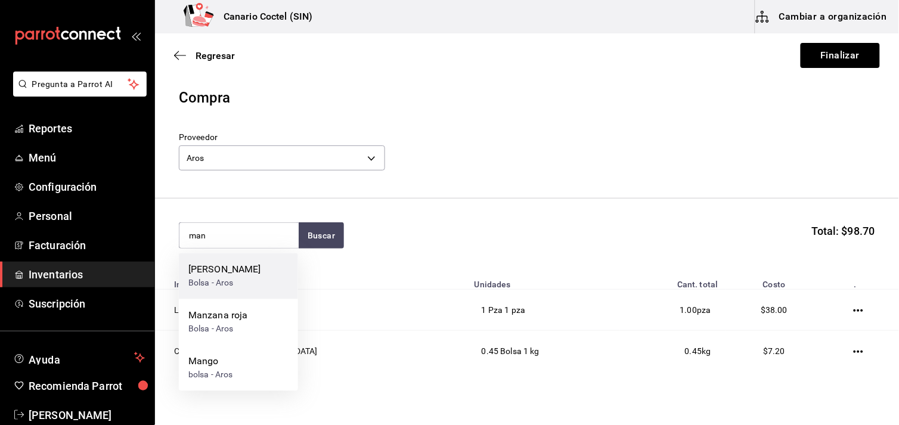
click at [247, 272] on div "[PERSON_NAME]" at bounding box center [224, 270] width 73 height 14
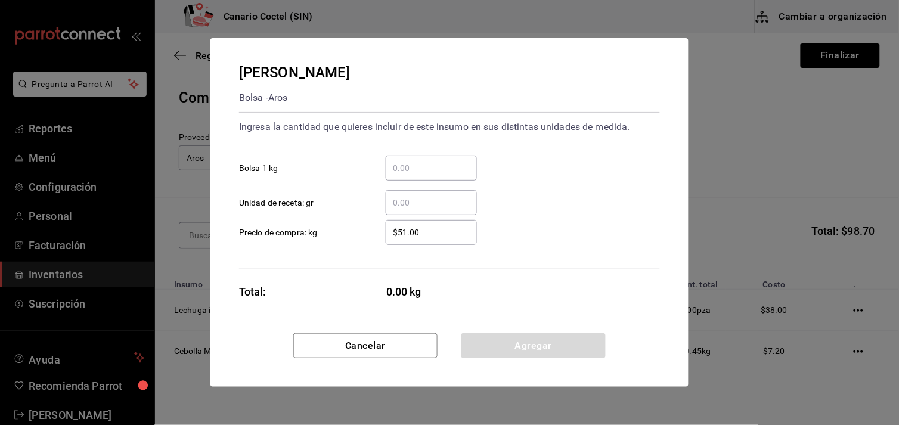
click at [403, 168] on input "​ Bolsa 1 kg" at bounding box center [431, 168] width 91 height 14
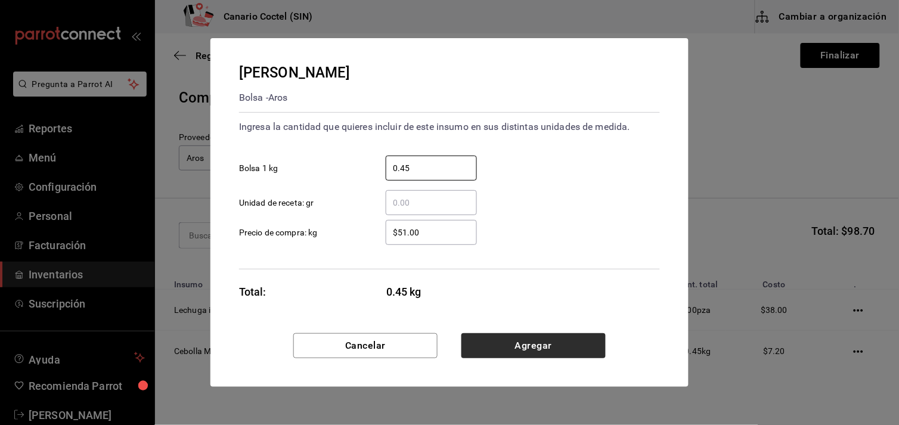
type input "0.45"
click at [537, 341] on button "Agregar" at bounding box center [534, 345] width 144 height 25
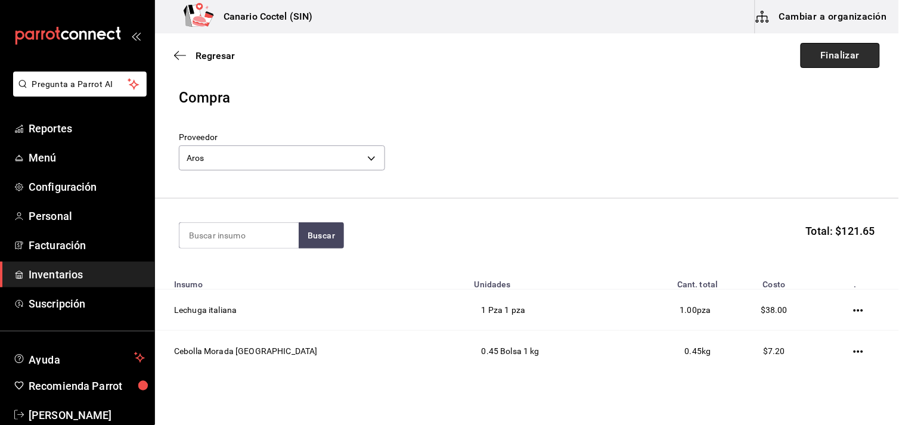
click at [837, 60] on button "Finalizar" at bounding box center [840, 55] width 79 height 25
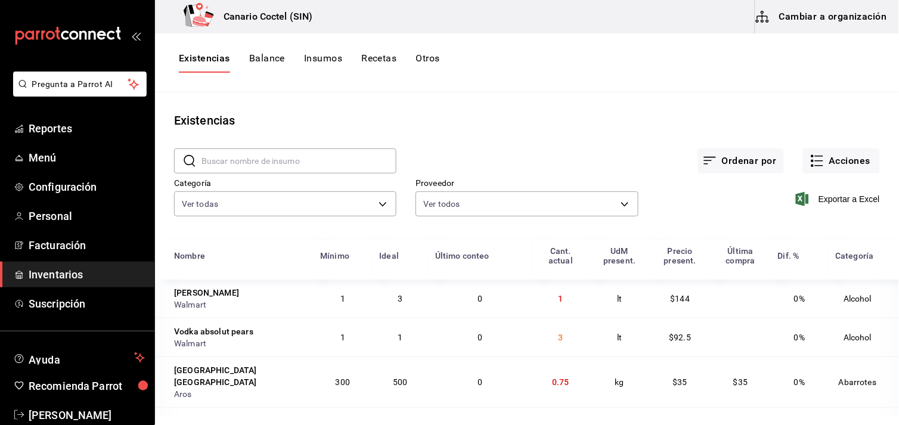
click at [199, 55] on button "Existencias" at bounding box center [204, 62] width 51 height 20
click at [271, 162] on input "text" at bounding box center [299, 161] width 195 height 24
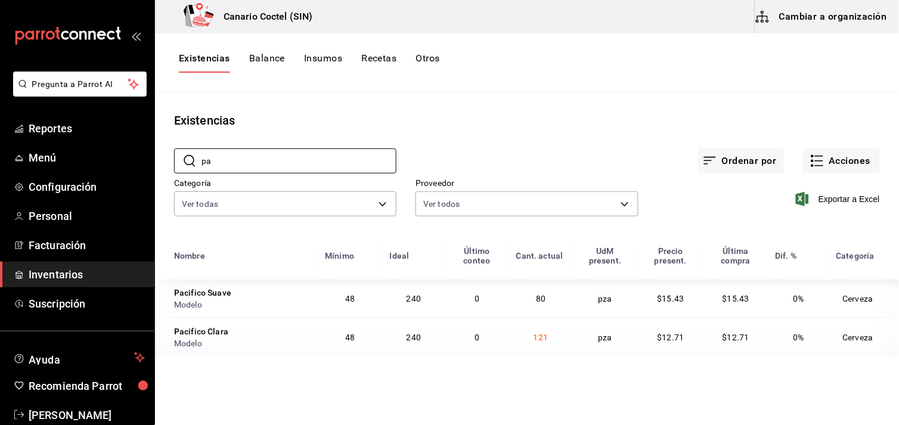
type input "p"
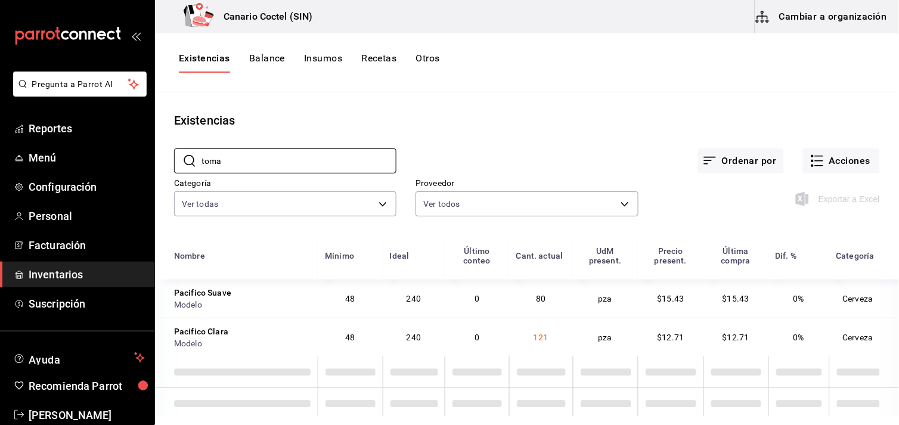
type input "toma"
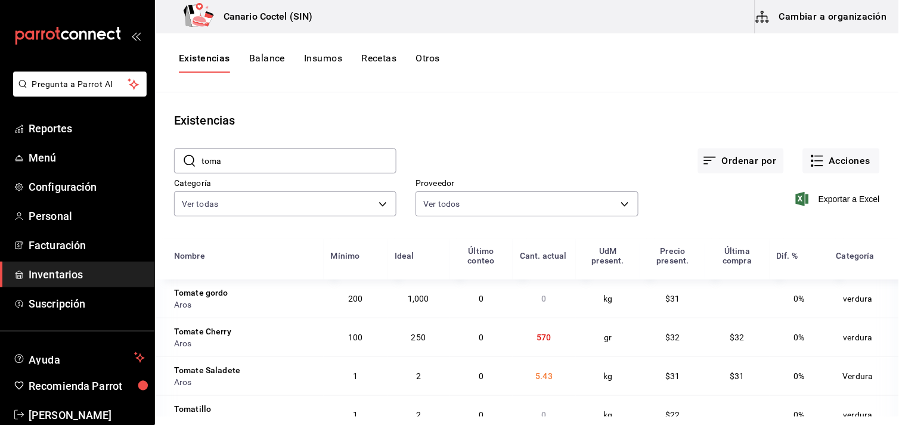
click at [221, 370] on div "Tomate Saladete" at bounding box center [207, 370] width 66 height 12
click at [841, 160] on button "Acciones" at bounding box center [841, 160] width 77 height 25
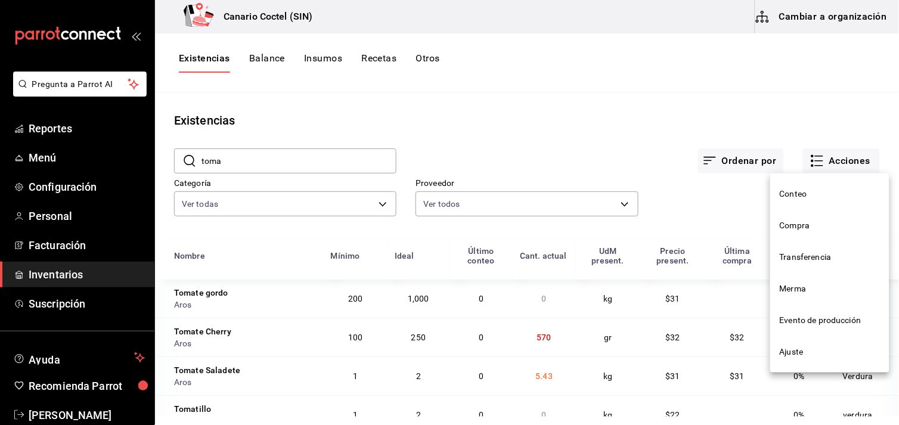
click at [795, 323] on span "Evento de producción" at bounding box center [830, 320] width 100 height 13
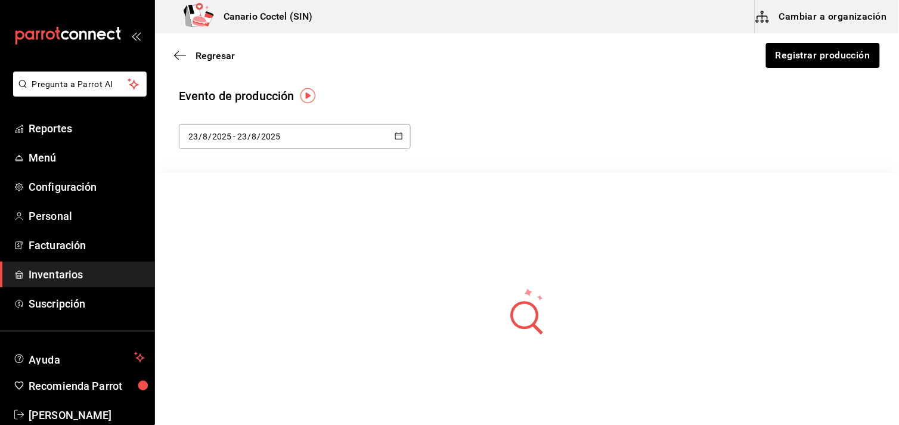
click at [396, 132] on icon "button" at bounding box center [399, 136] width 8 height 8
click at [218, 254] on li "Mes actual" at bounding box center [235, 254] width 113 height 27
type input "[DATE]"
type input "1"
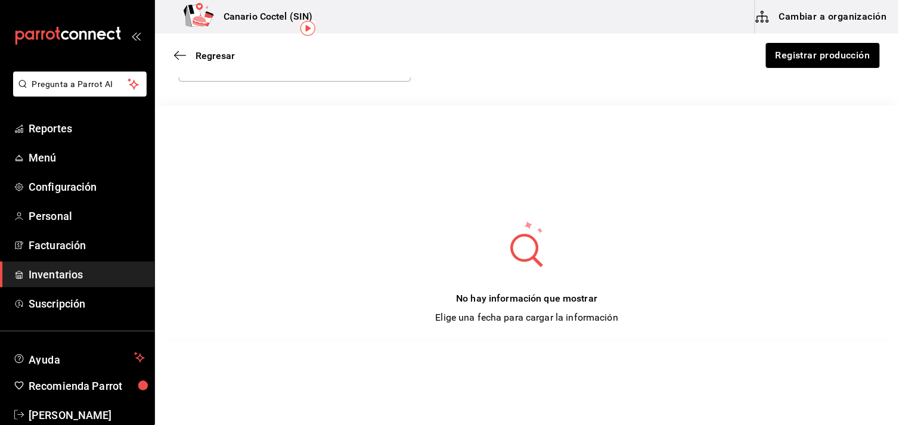
scroll to position [1, 0]
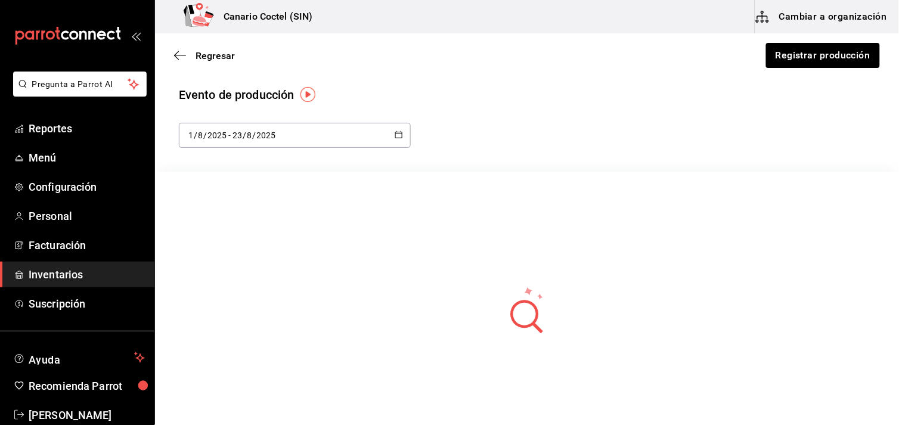
click at [390, 131] on div "[DATE] [DATE] - [DATE] [DATE]" at bounding box center [295, 135] width 232 height 25
click at [215, 254] on li "Mes actual" at bounding box center [235, 253] width 113 height 27
click at [395, 132] on \(Stroke\) "button" at bounding box center [398, 135] width 7 height 7
click at [209, 279] on li "Año actual" at bounding box center [235, 280] width 113 height 27
type input "[DATE]"
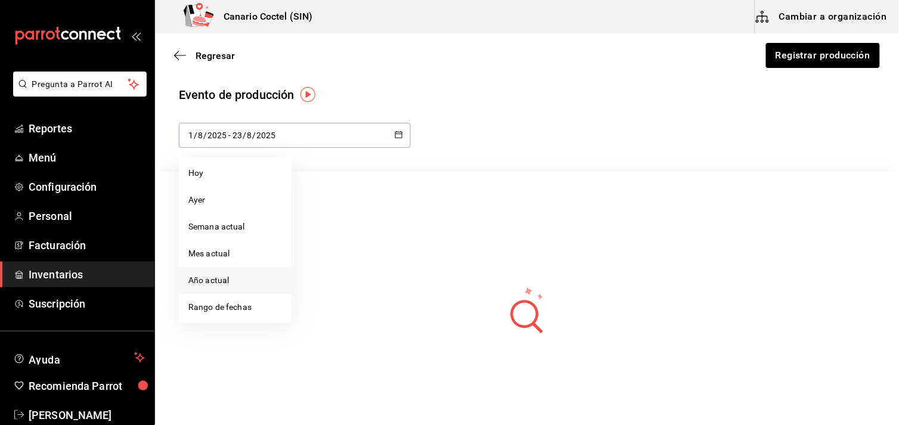
type input "1"
click at [194, 58] on span "Regresar" at bounding box center [204, 55] width 61 height 11
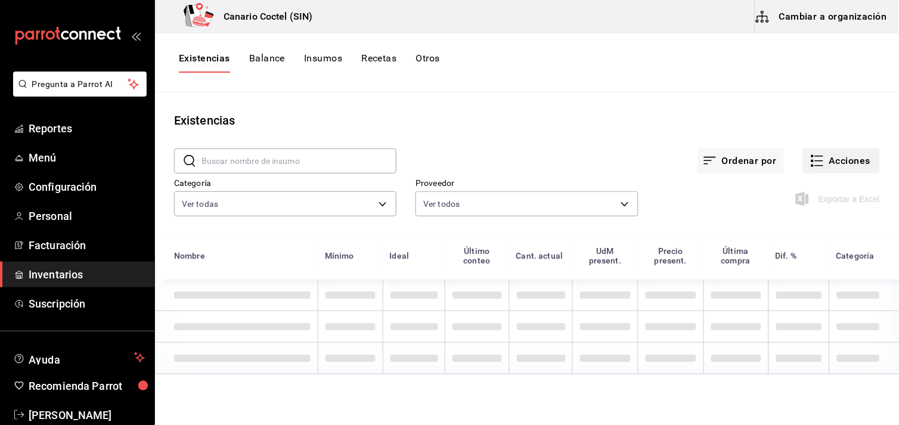
click at [857, 161] on button "Acciones" at bounding box center [841, 160] width 77 height 25
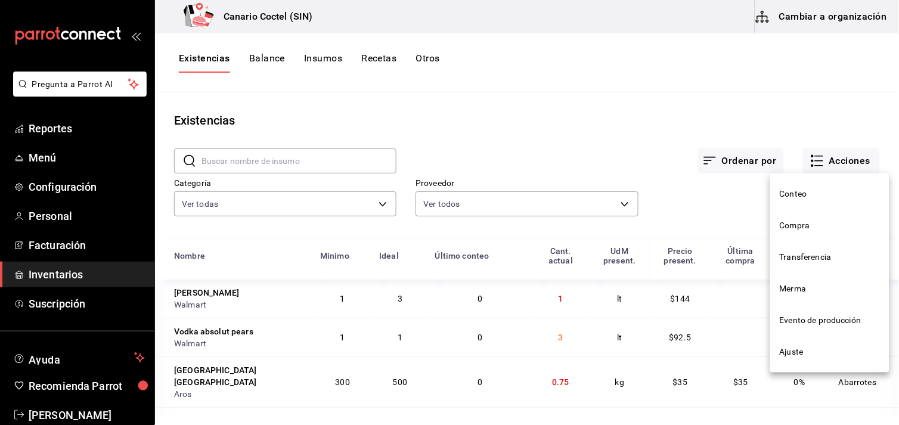
click at [800, 322] on span "Evento de producción" at bounding box center [830, 320] width 100 height 13
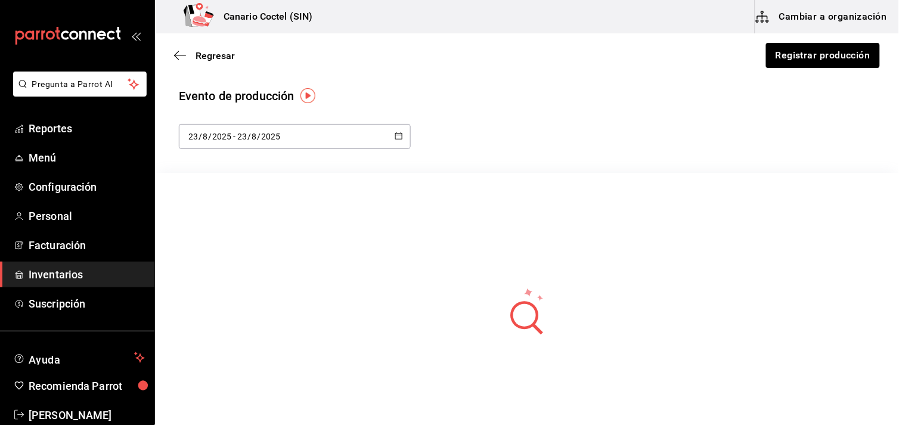
click at [398, 138] on icon "button" at bounding box center [399, 136] width 8 height 8
click at [194, 224] on li "Semana actual" at bounding box center [235, 228] width 113 height 27
type input "[DATE]"
type input "17"
click at [305, 97] on img "button" at bounding box center [308, 95] width 15 height 15
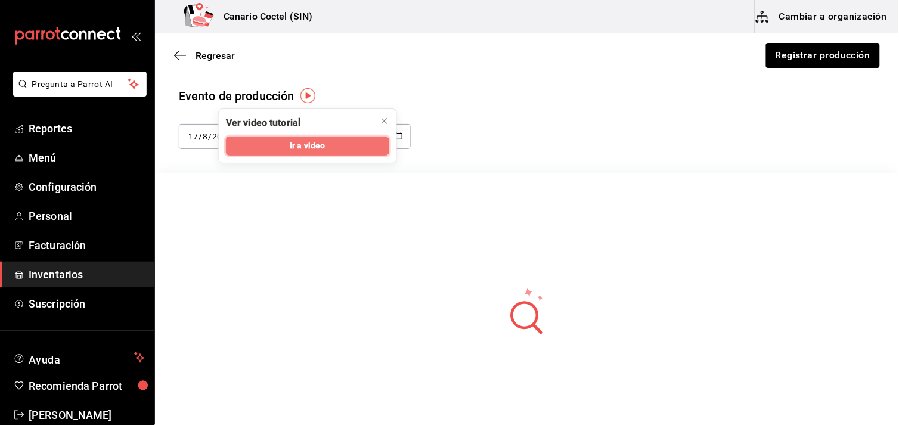
click at [307, 143] on span "Ir a video" at bounding box center [307, 146] width 35 height 13
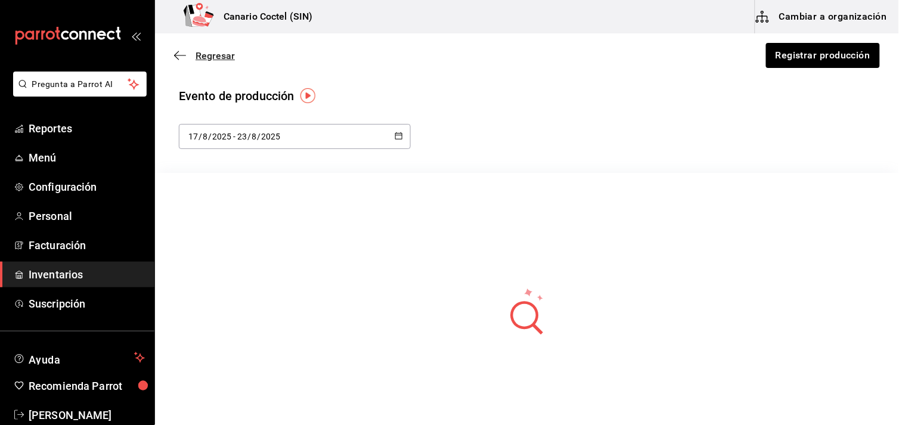
click at [193, 60] on span "Regresar" at bounding box center [204, 55] width 61 height 11
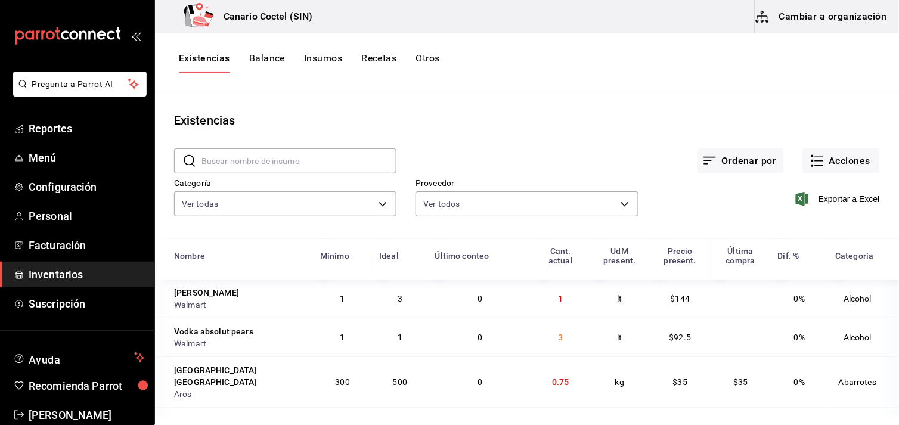
click at [239, 160] on input "text" at bounding box center [299, 161] width 195 height 24
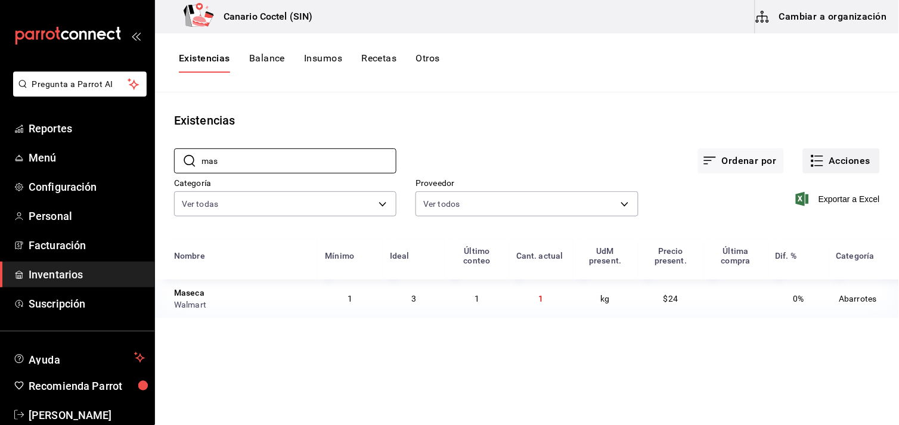
type input "mas"
click at [851, 166] on button "Acciones" at bounding box center [841, 160] width 77 height 25
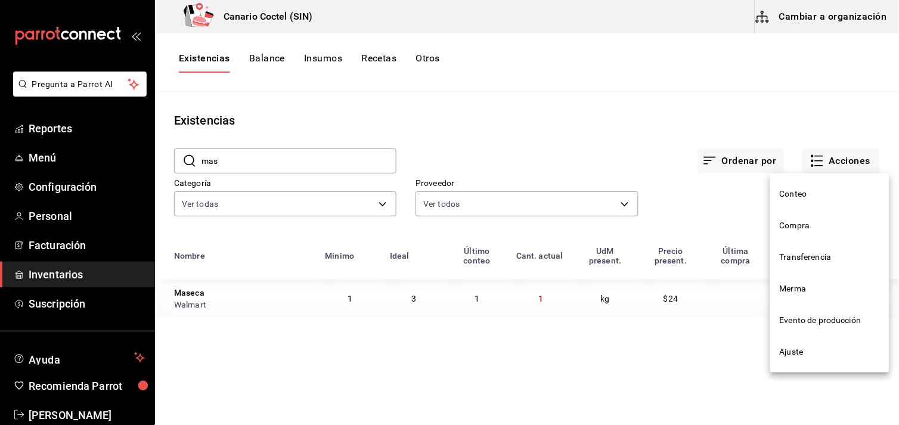
click at [796, 349] on span "Ajuste" at bounding box center [830, 352] width 100 height 13
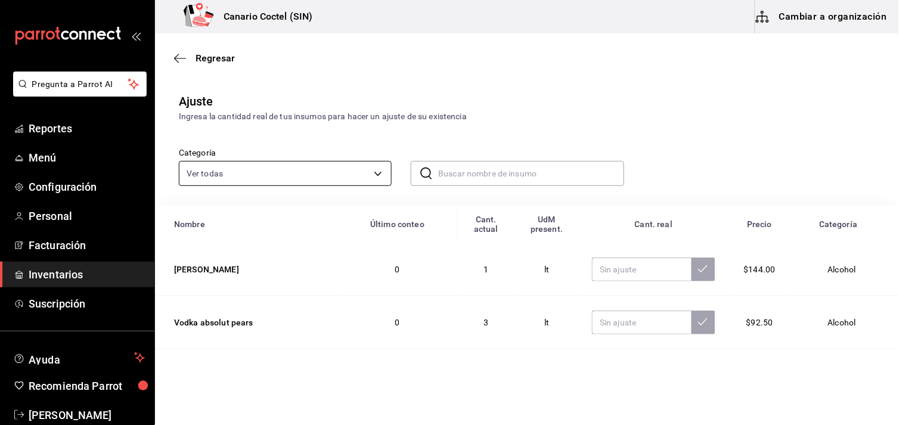
click at [377, 172] on body "Pregunta a Parrot AI Reportes Menú Configuración Personal Facturación Inventari…" at bounding box center [449, 179] width 899 height 358
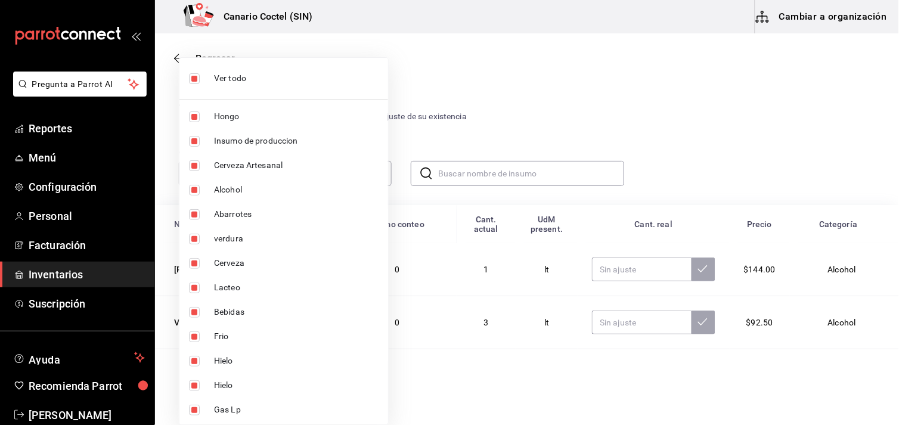
click at [249, 72] on span "Ver todo" at bounding box center [296, 78] width 165 height 13
checkbox input "false"
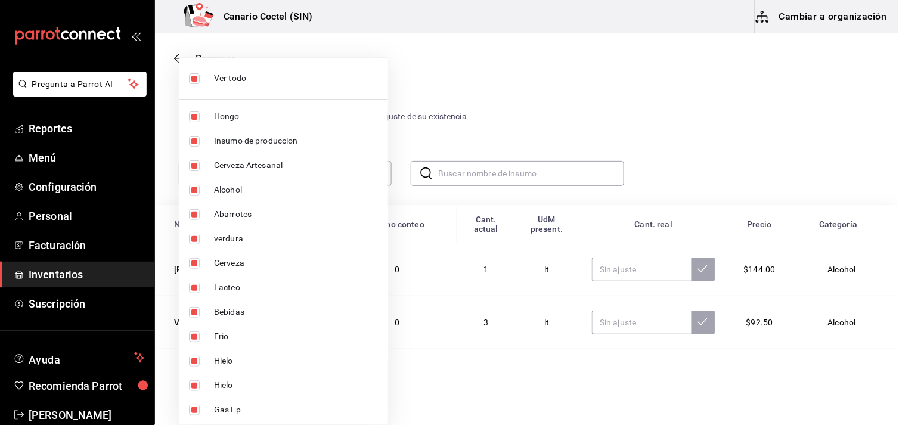
checkbox input "false"
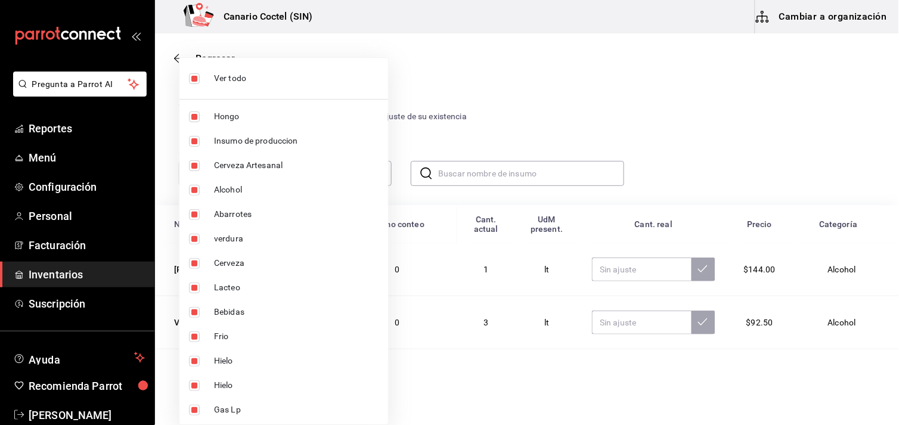
checkbox input "false"
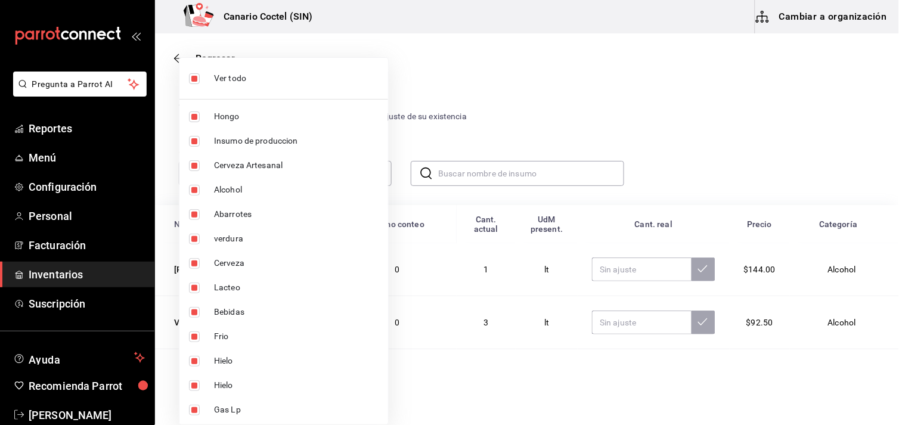
checkbox input "false"
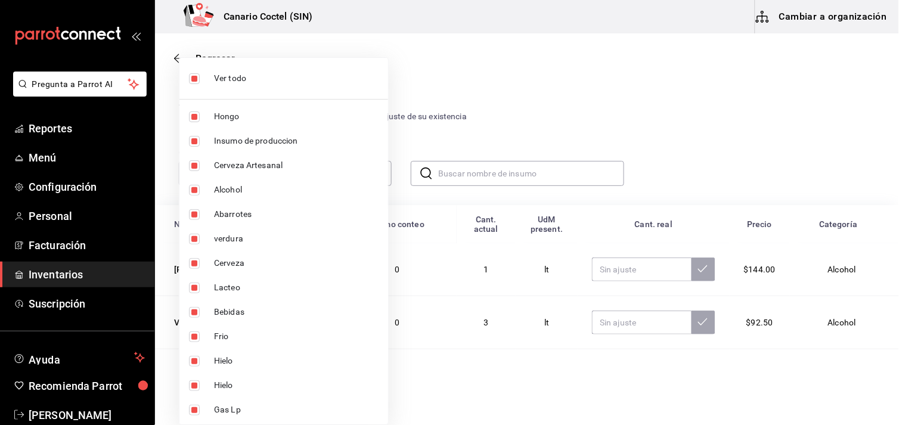
checkbox input "false"
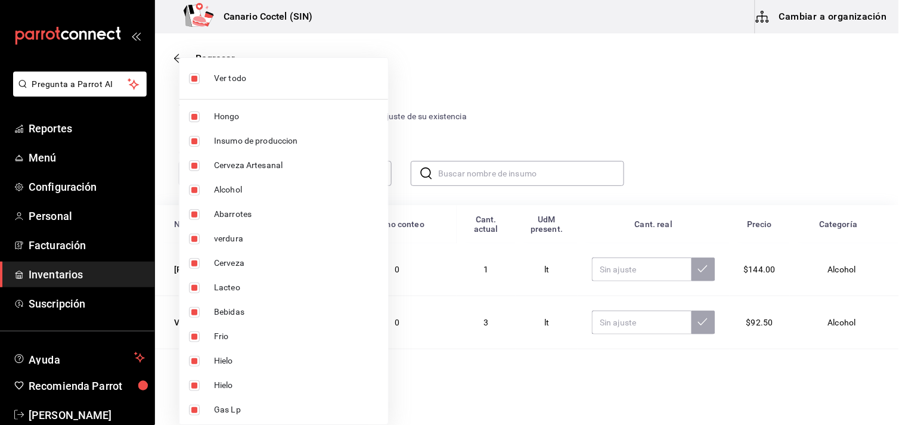
checkbox input "false"
click at [255, 140] on span "Insumo de produccion" at bounding box center [296, 141] width 165 height 13
type input "9a08ec74-f345-4677-a58d-9a3e64d1dcf5"
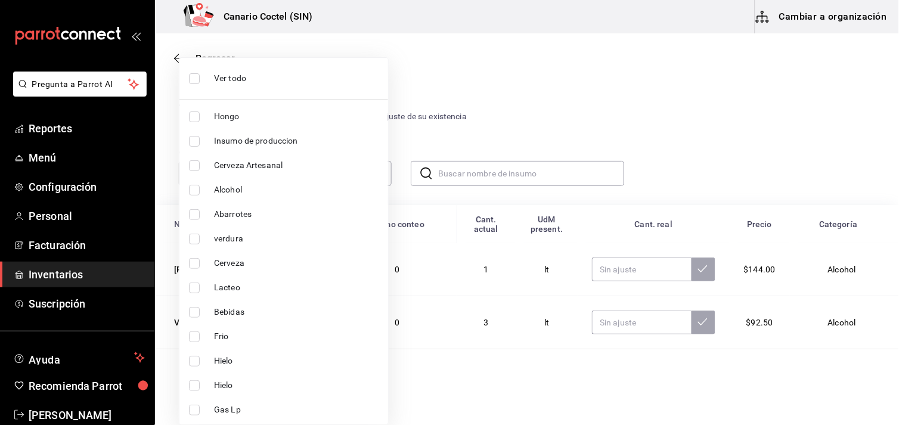
checkbox input "true"
click at [710, 133] on div at bounding box center [449, 212] width 899 height 425
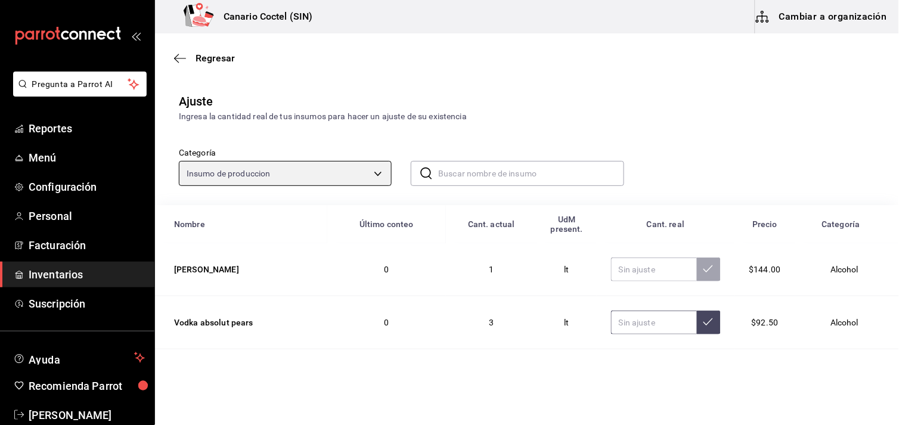
scroll to position [66, 0]
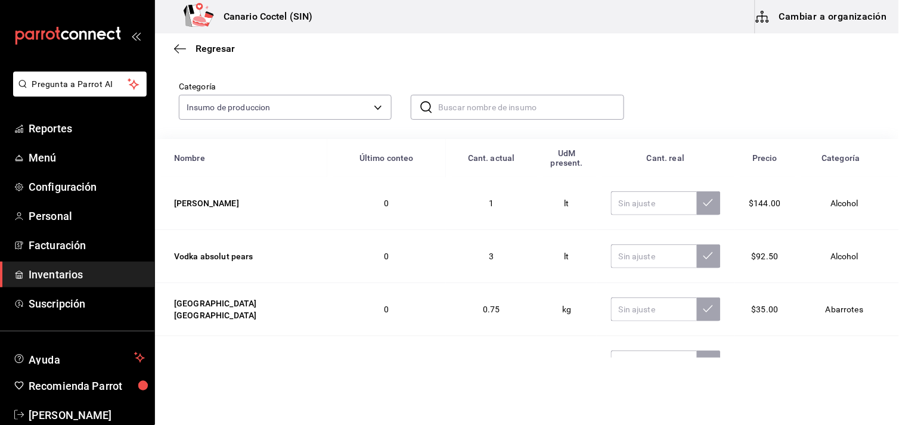
click at [478, 106] on input "text" at bounding box center [530, 107] width 185 height 24
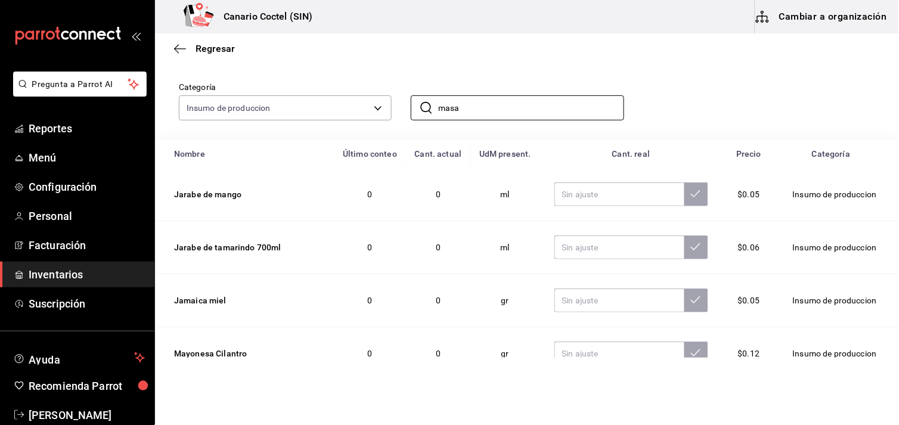
scroll to position [0, 0]
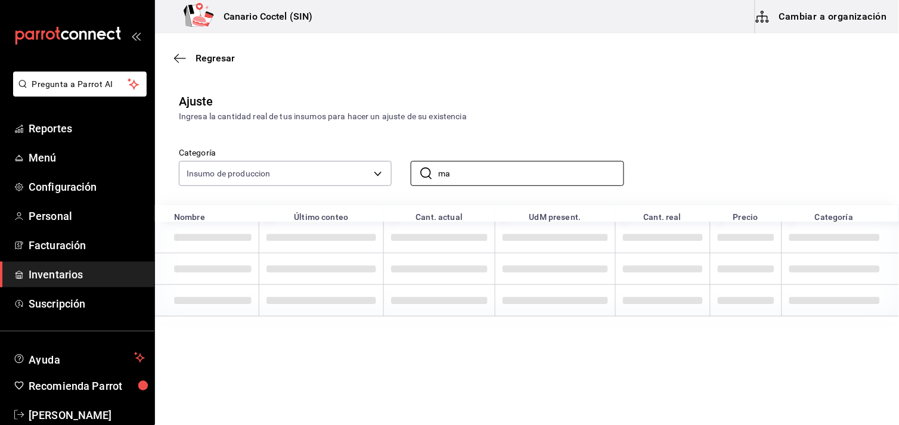
type input "m"
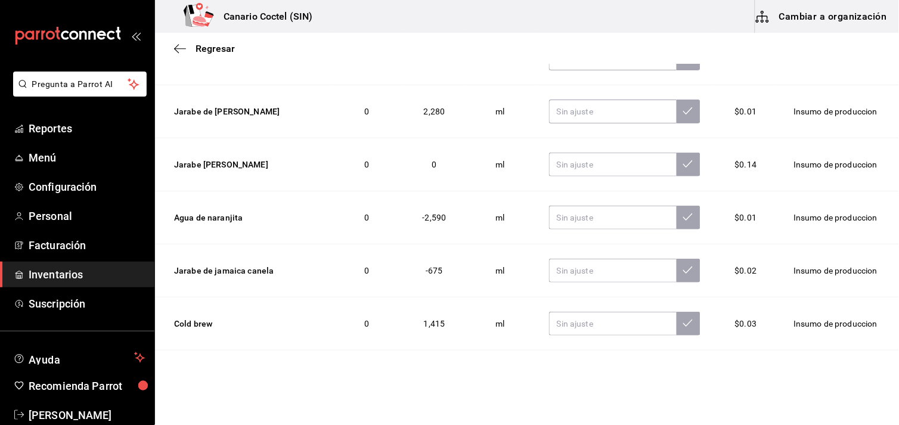
scroll to position [2977, 0]
